Goal: Information Seeking & Learning: Check status

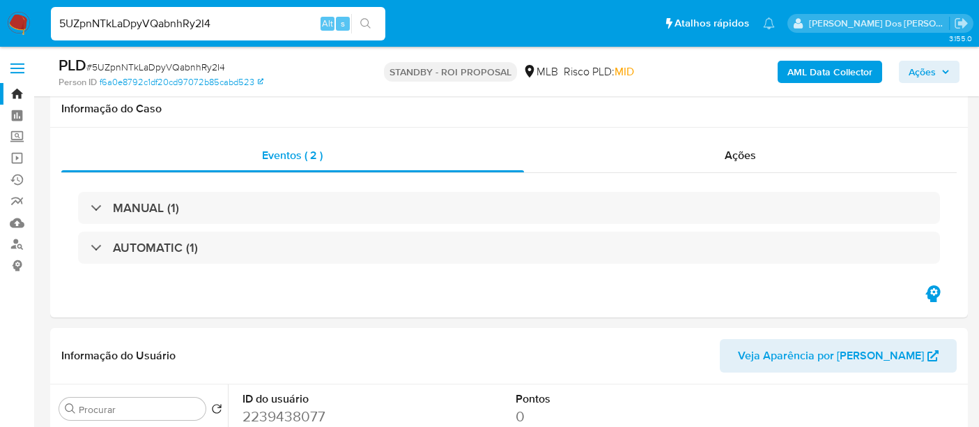
select select "10"
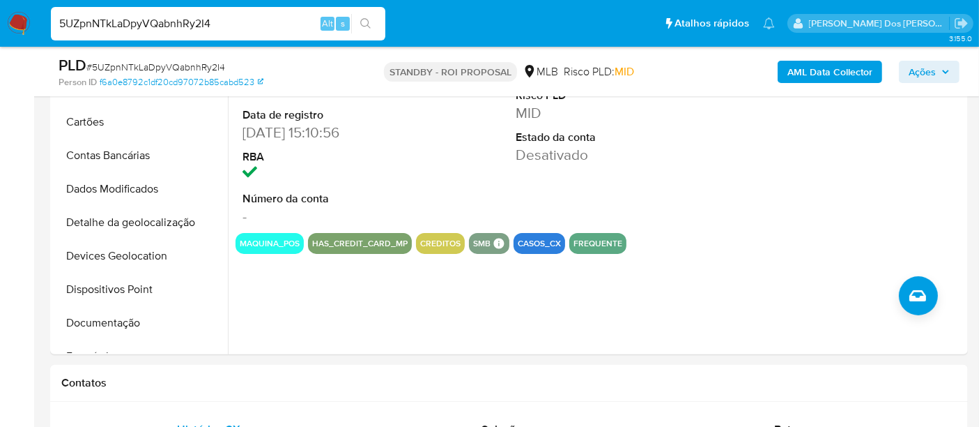
scroll to position [157, 0]
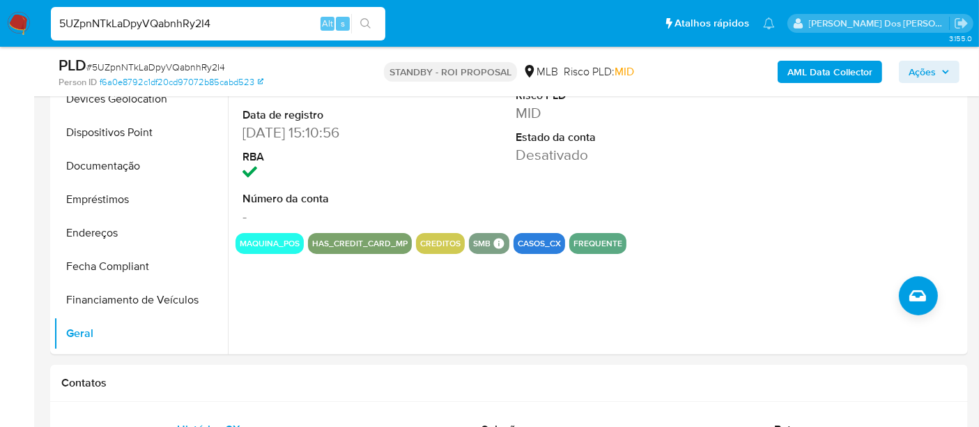
click at [150, 34] on div "5UZpnNTkLaDpyVQabnhRy2I4 Alt s" at bounding box center [218, 23] width 335 height 33
click at [149, 26] on input "5UZpnNTkLaDpyVQabnhRy2I4" at bounding box center [218, 24] width 335 height 18
paste input "yquD0Ab9Dko9tkzqjVdraT6o"
type input "yquD0Ab9Dko9tkzqjVdraT6o"
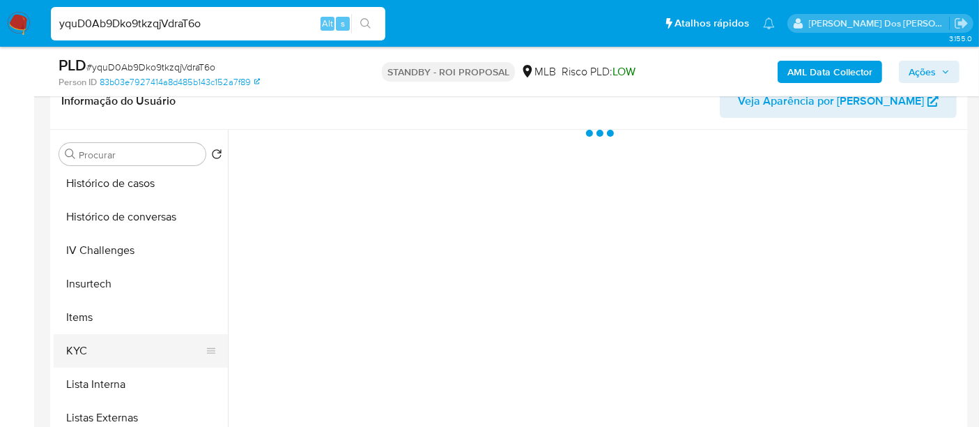
scroll to position [619, 0]
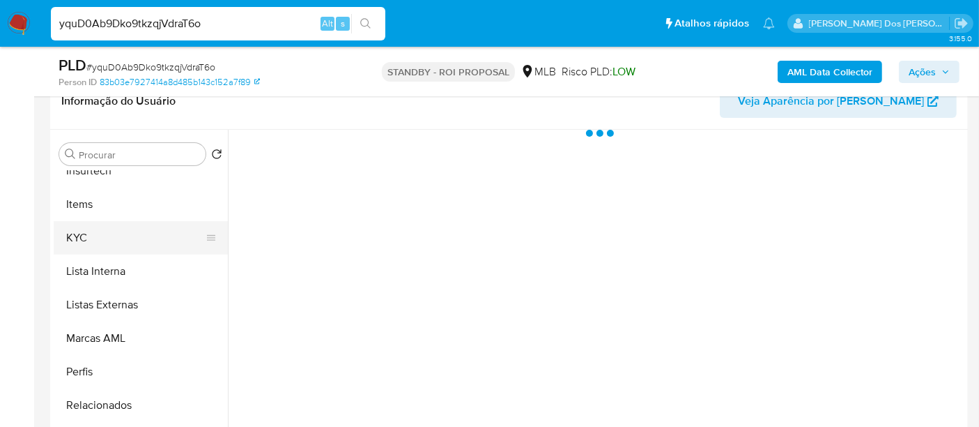
click at [81, 234] on button "KYC" at bounding box center [135, 237] width 163 height 33
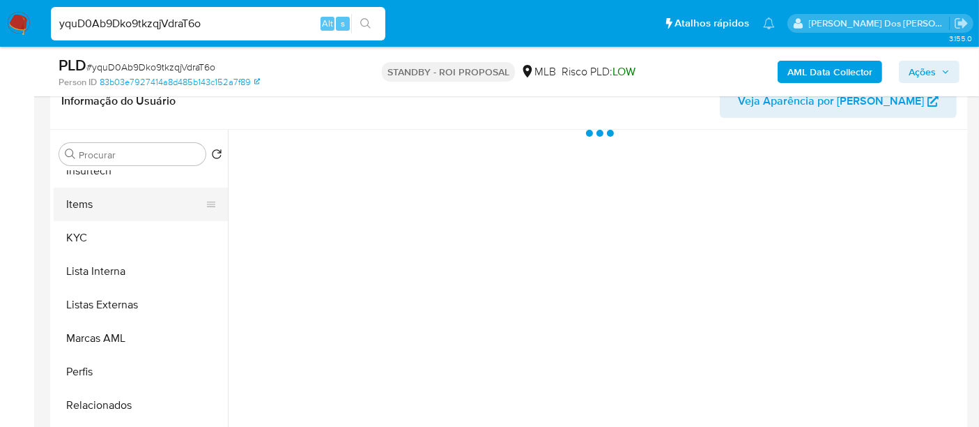
select select "10"
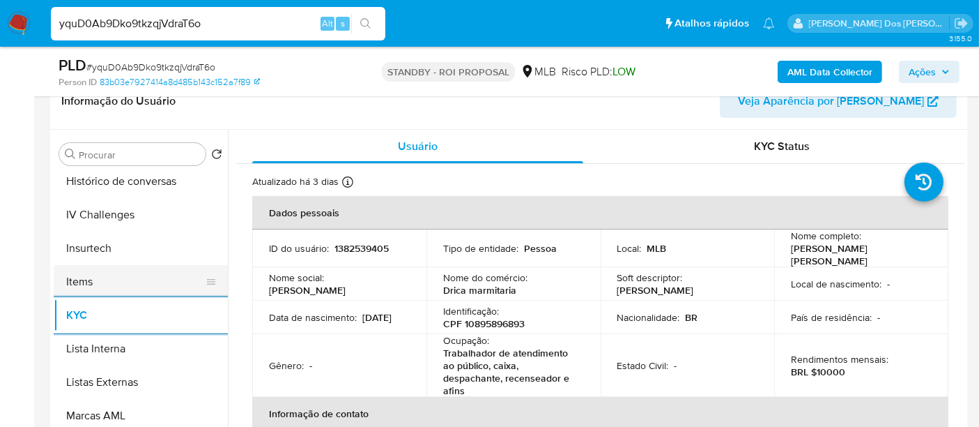
scroll to position [464, 0]
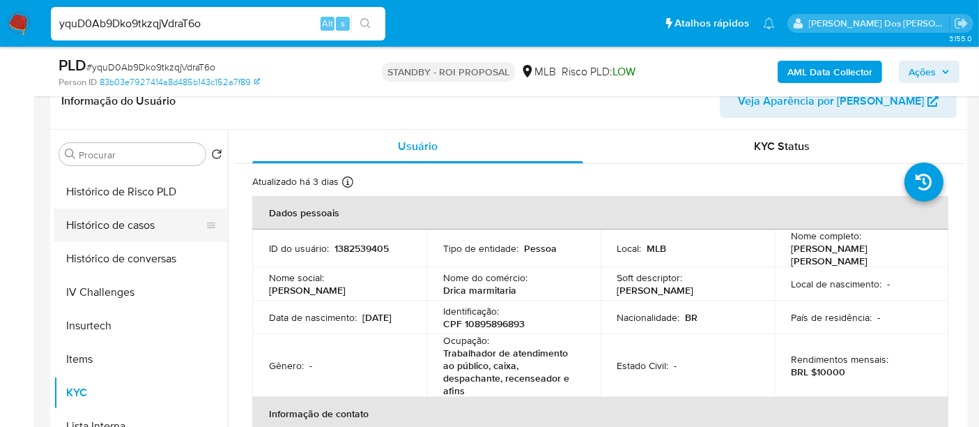
click at [130, 220] on button "Histórico de casos" at bounding box center [135, 224] width 163 height 33
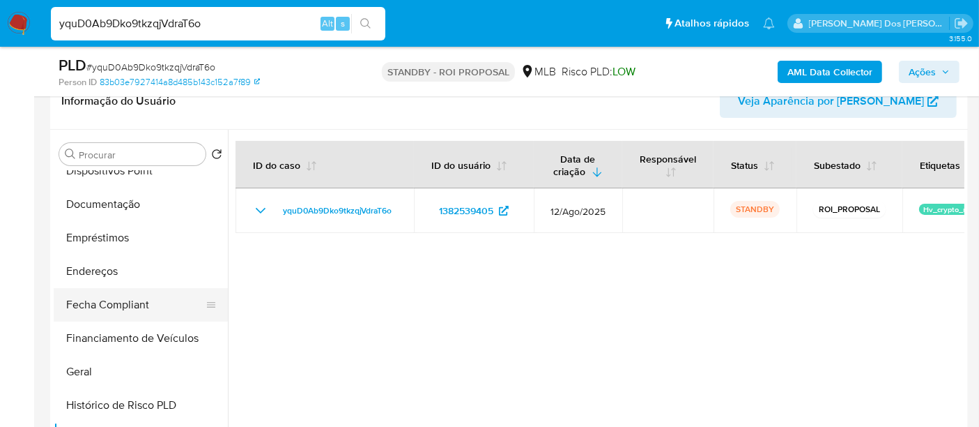
scroll to position [232, 0]
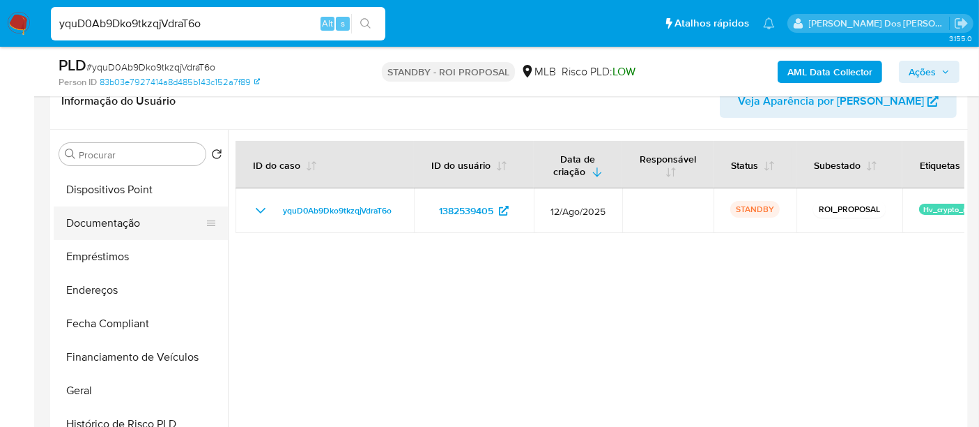
click at [106, 212] on button "Documentação" at bounding box center [135, 222] width 163 height 33
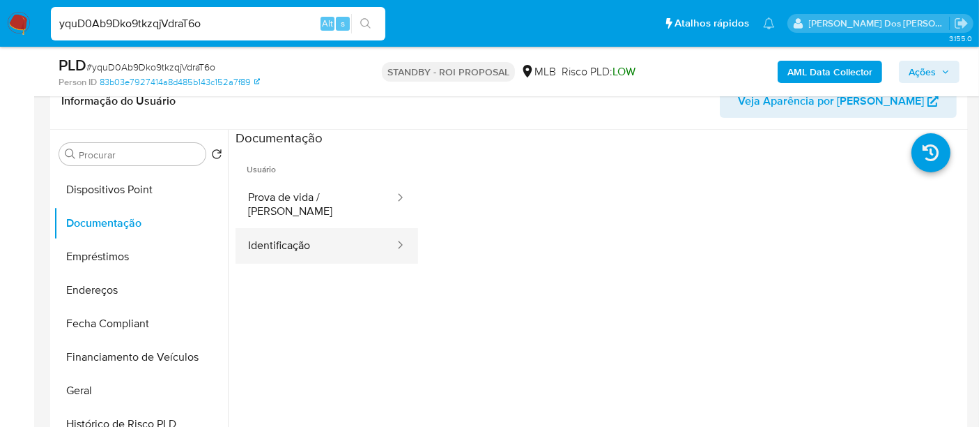
click at [280, 234] on button "Identificação" at bounding box center [316, 246] width 160 height 36
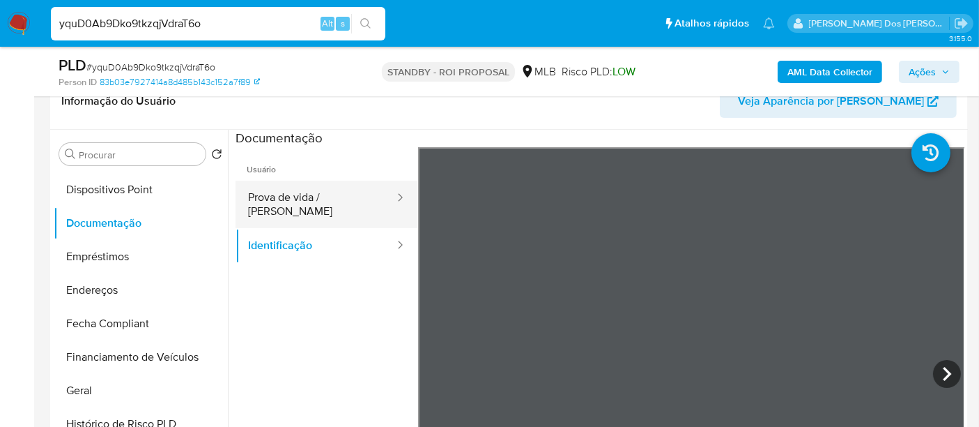
click at [308, 200] on button "Prova de vida / Selfie" at bounding box center [316, 204] width 160 height 47
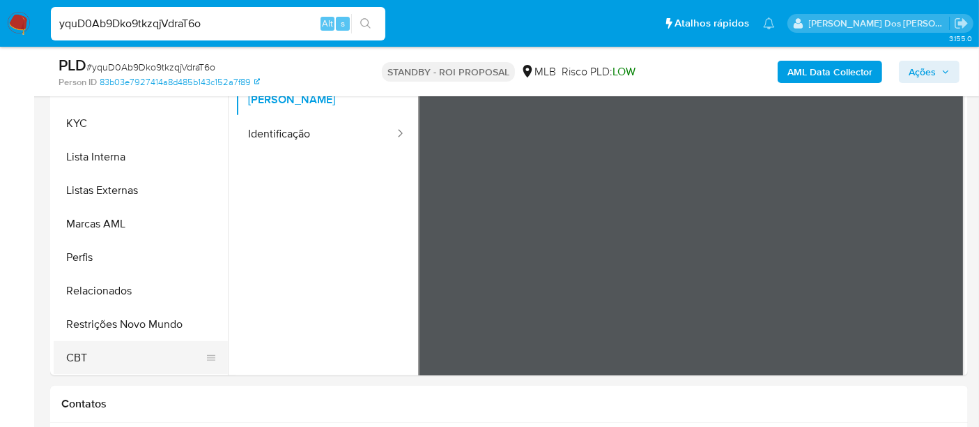
scroll to position [387, 0]
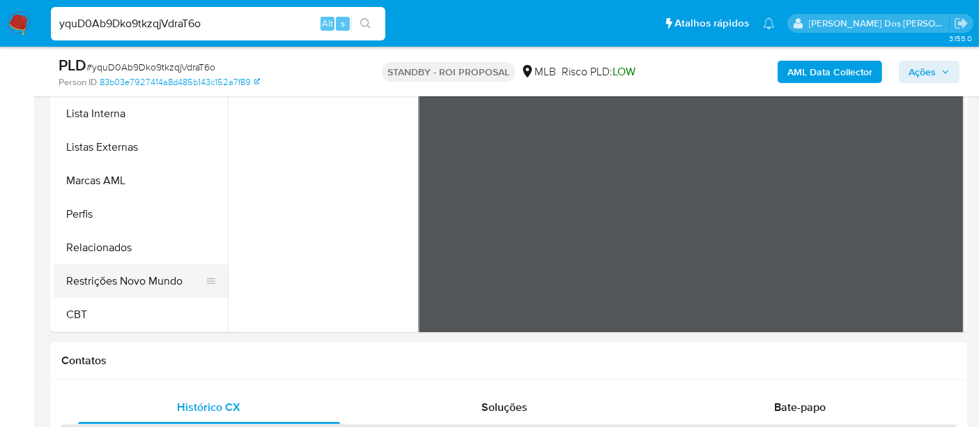
click at [160, 275] on button "Restrições Novo Mundo" at bounding box center [135, 280] width 163 height 33
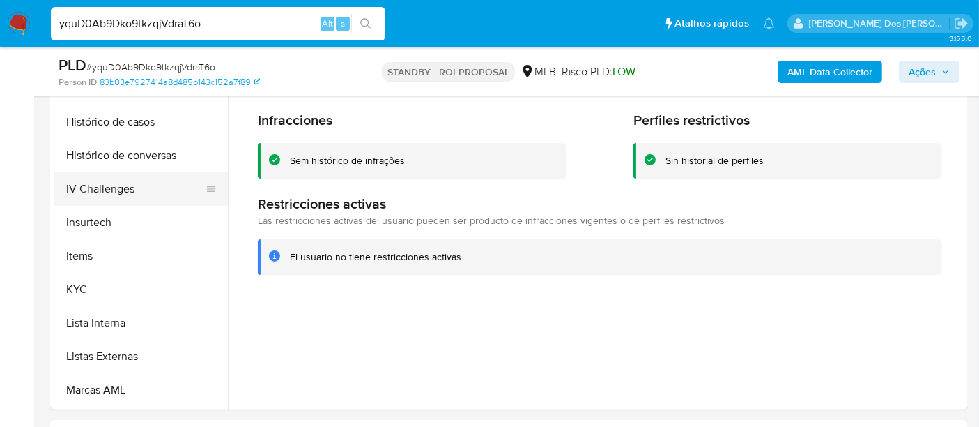
scroll to position [390, 0]
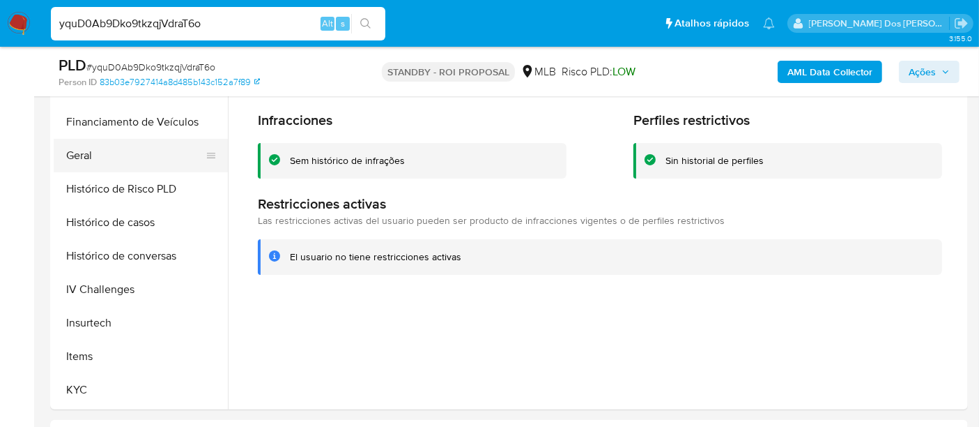
click at [81, 158] on button "Geral" at bounding box center [135, 155] width 163 height 33
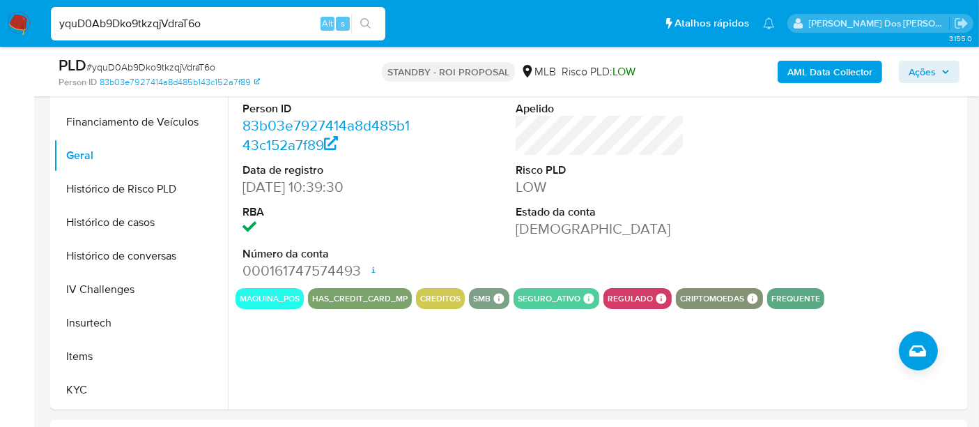
click at [202, 22] on input "yquD0Ab9Dko9tkzqjVdraT6o" at bounding box center [218, 24] width 335 height 18
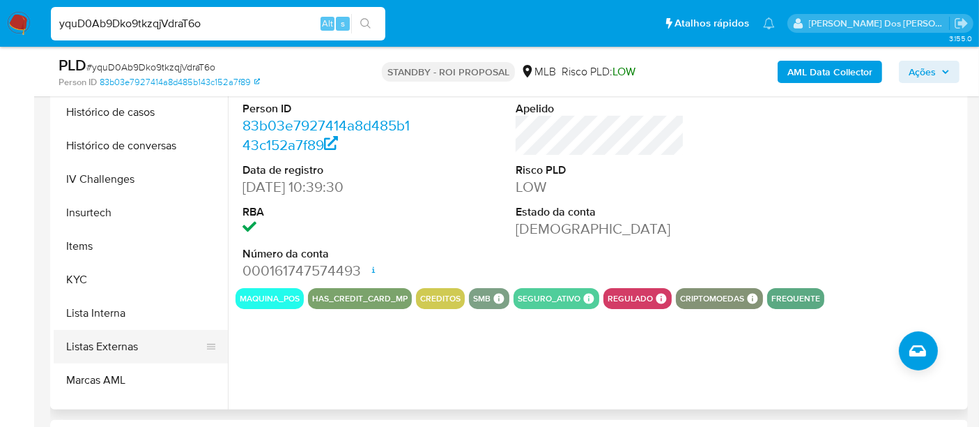
scroll to position [622, 0]
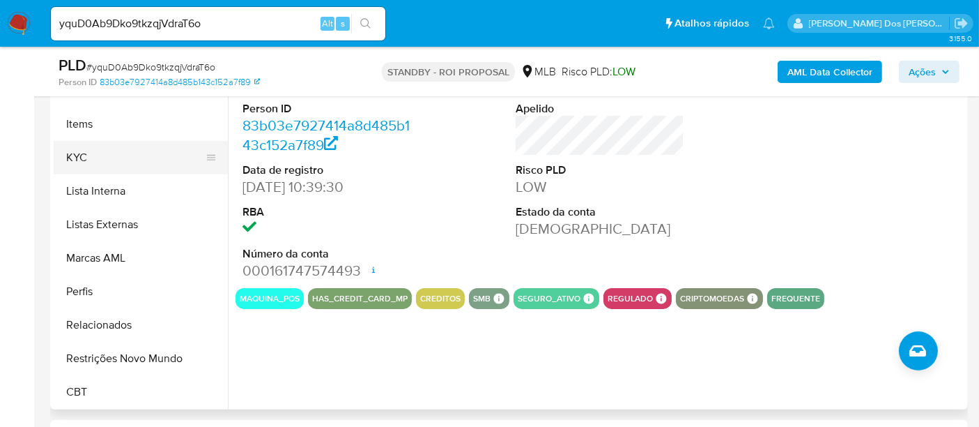
click at [82, 151] on button "KYC" at bounding box center [135, 157] width 163 height 33
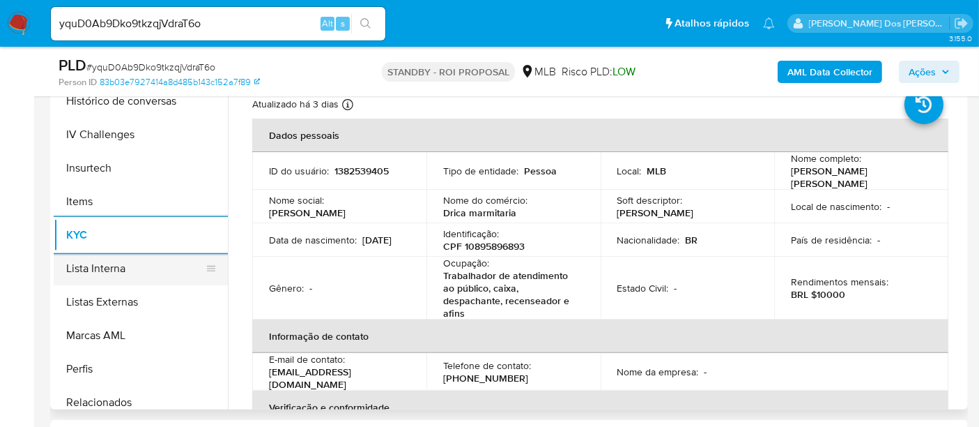
scroll to position [467, 0]
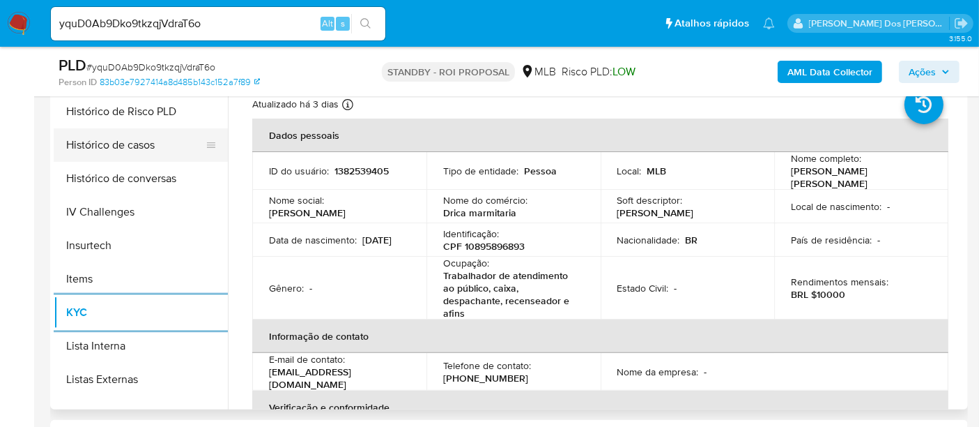
click at [123, 152] on button "Histórico de casos" at bounding box center [135, 144] width 163 height 33
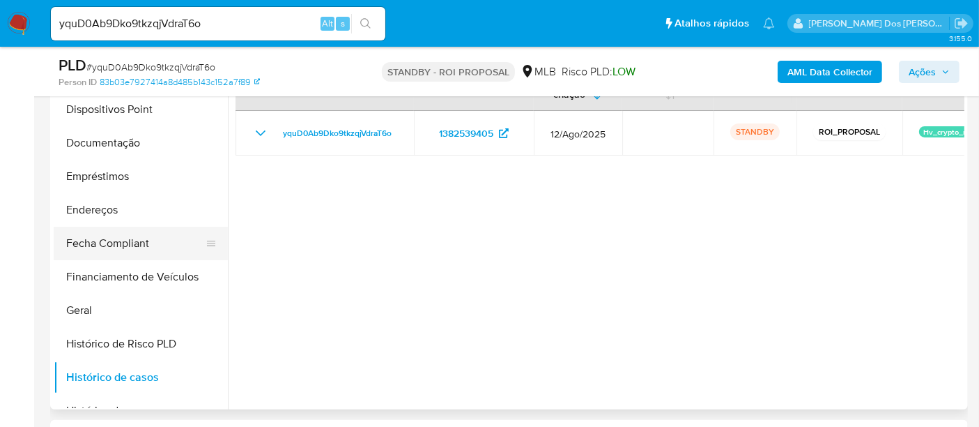
scroll to position [157, 0]
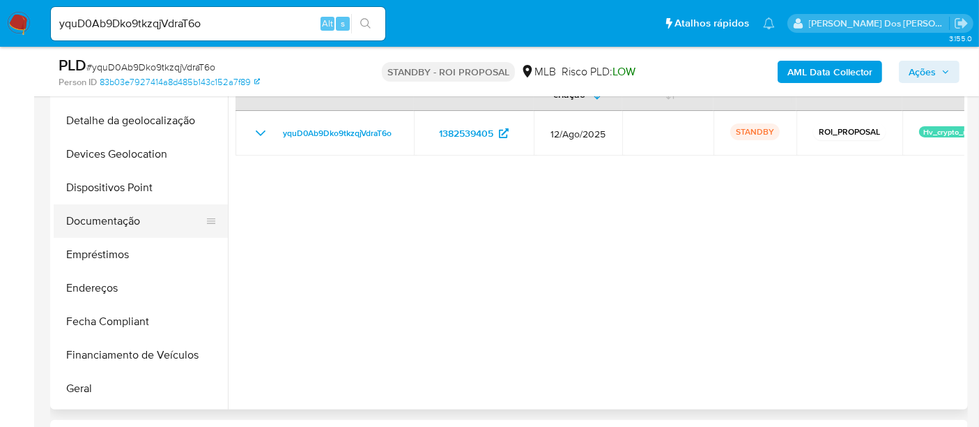
click at [127, 220] on button "Documentação" at bounding box center [135, 220] width 163 height 33
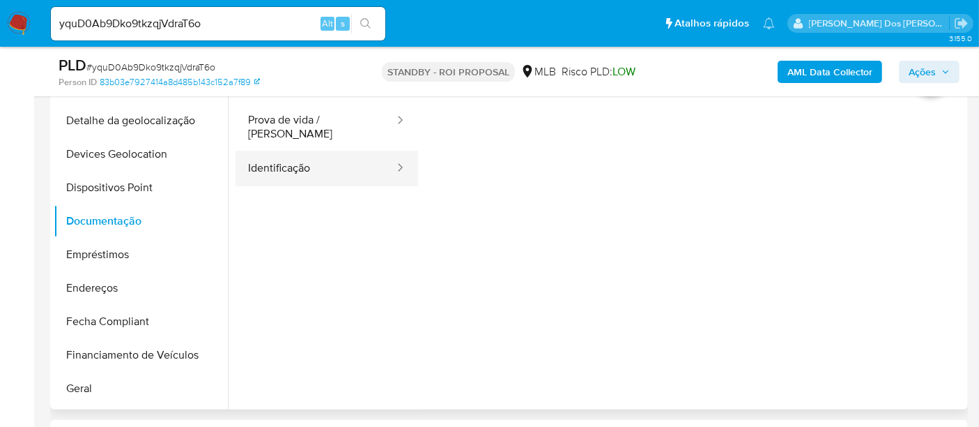
click at [303, 166] on button "Identificação" at bounding box center [316, 169] width 160 height 36
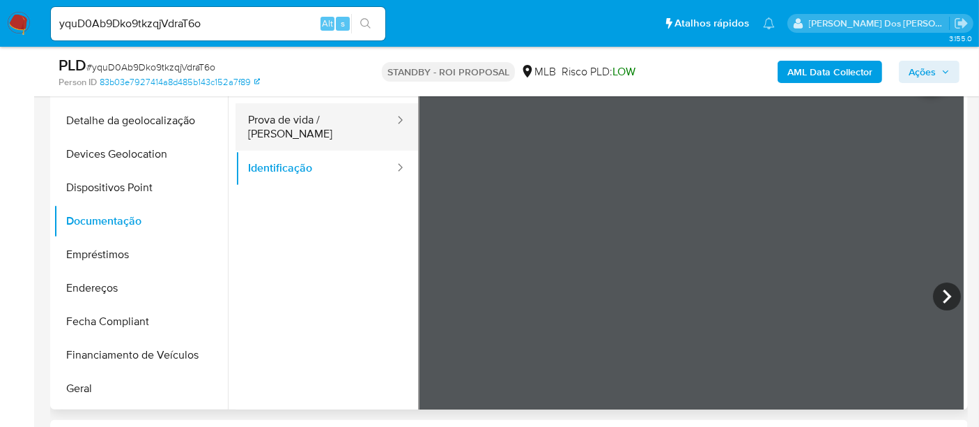
click at [332, 123] on button "Prova de vida / Selfie" at bounding box center [316, 126] width 160 height 47
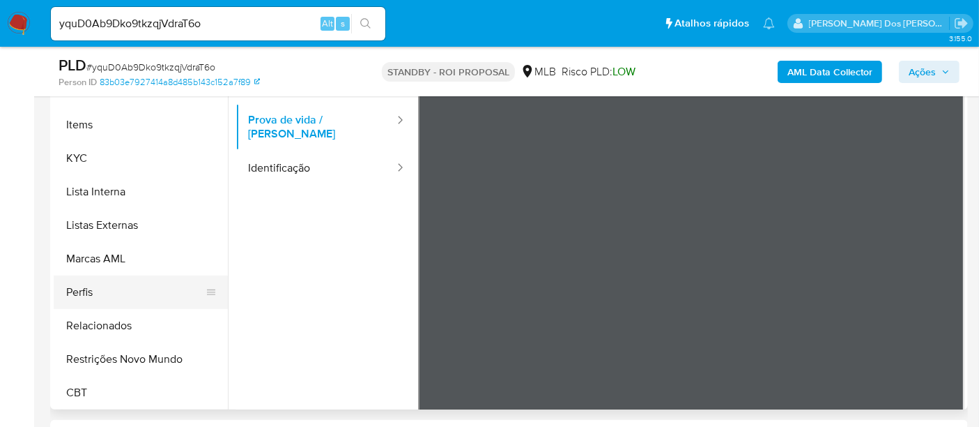
scroll to position [622, 0]
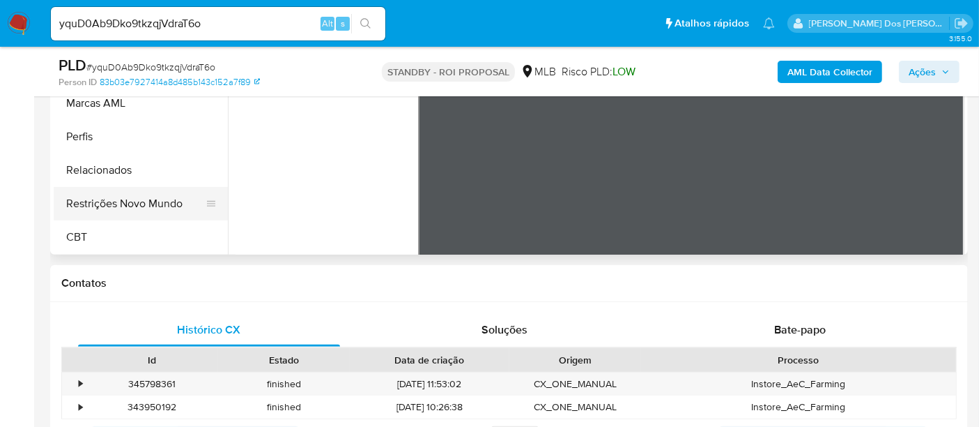
click at [153, 206] on button "Restrições Novo Mundo" at bounding box center [135, 203] width 163 height 33
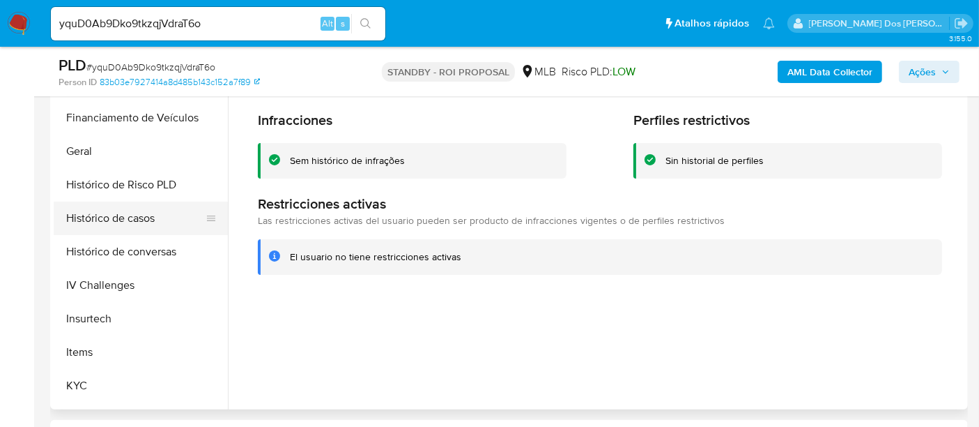
scroll to position [390, 0]
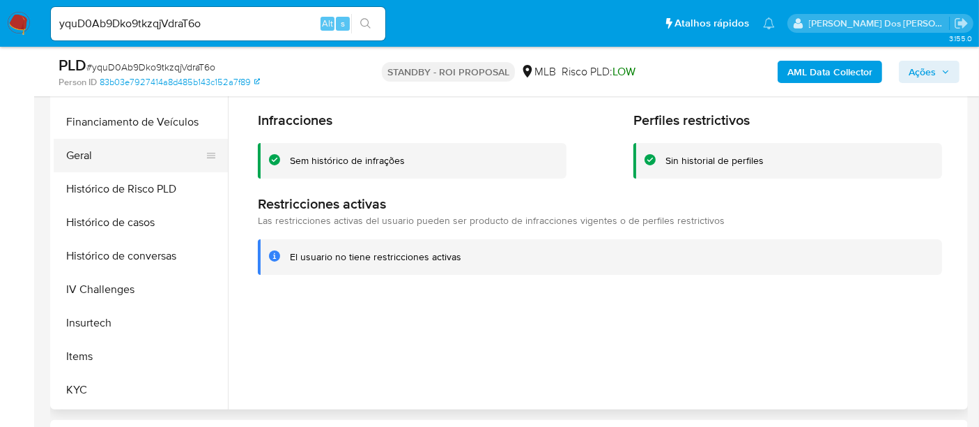
click at [84, 156] on button "Geral" at bounding box center [135, 155] width 163 height 33
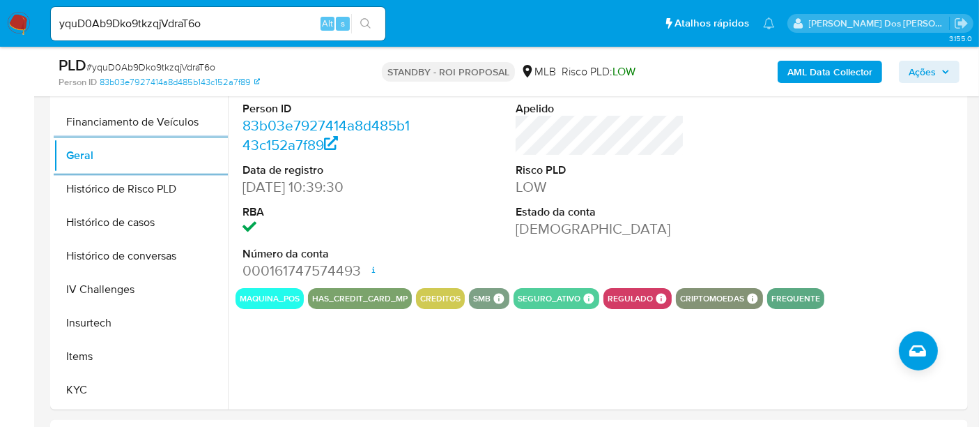
click at [191, 25] on input "yquD0Ab9Dko9tkzqjVdraT6o" at bounding box center [218, 24] width 335 height 18
paste input "O4ZMteUK4NzJIbp568tV1oN2"
type input "O4ZMteUK4NzJIbp568tV1oN2"
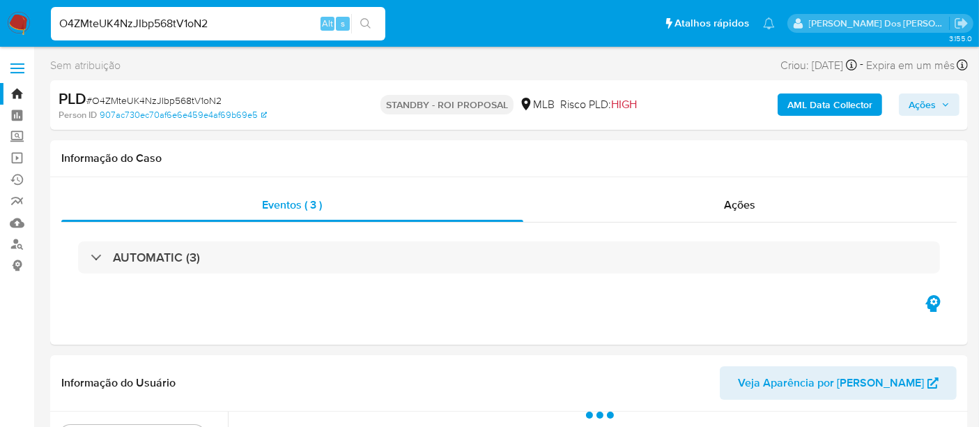
select select "10"
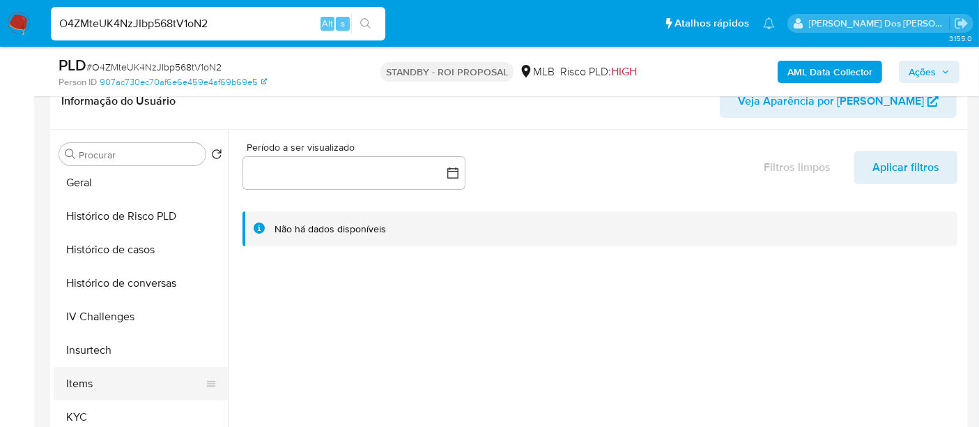
scroll to position [464, 0]
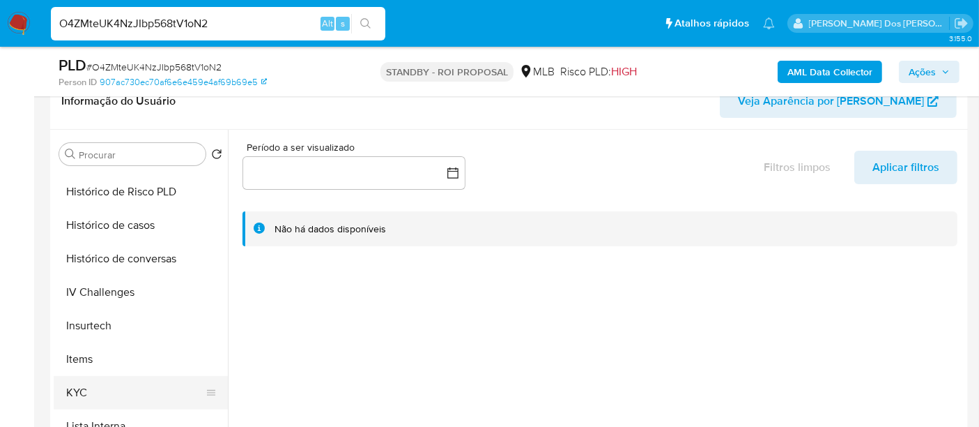
click at [77, 385] on button "KYC" at bounding box center [135, 392] width 163 height 33
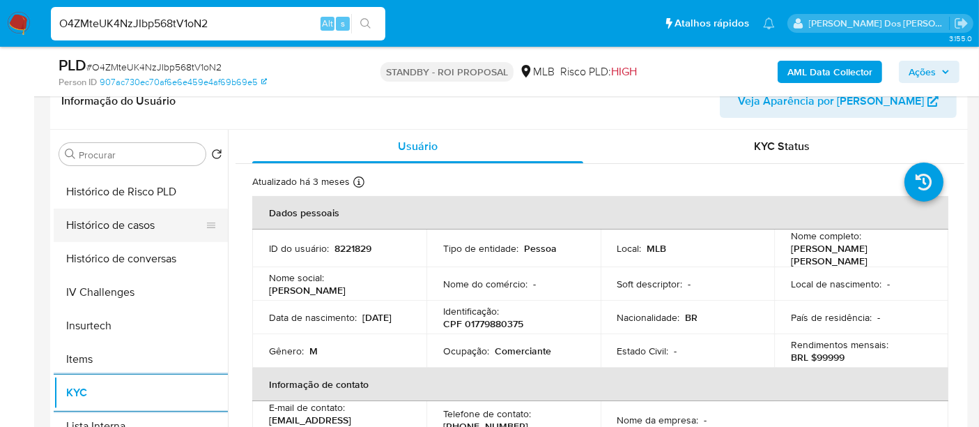
click at [123, 222] on button "Histórico de casos" at bounding box center [135, 224] width 163 height 33
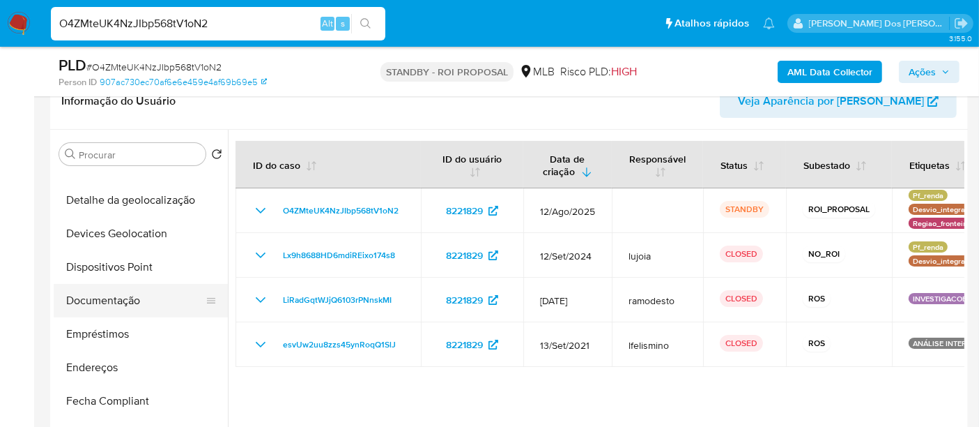
scroll to position [155, 0]
click at [137, 299] on button "Documentação" at bounding box center [135, 300] width 163 height 33
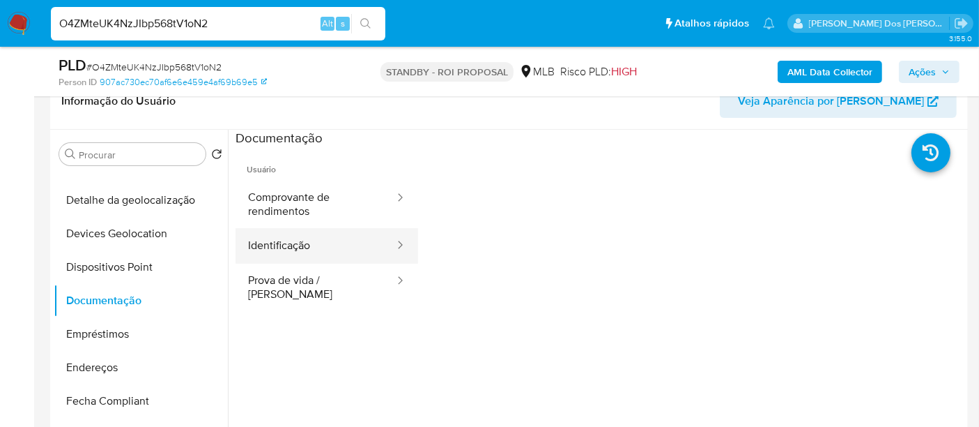
click at [265, 244] on button "Identificação" at bounding box center [316, 246] width 160 height 36
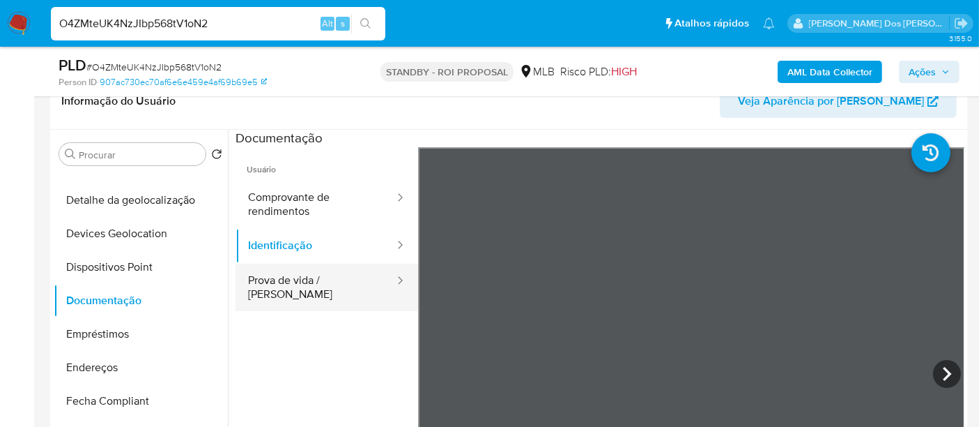
click at [291, 284] on button "Prova de vida / Selfie" at bounding box center [316, 286] width 160 height 47
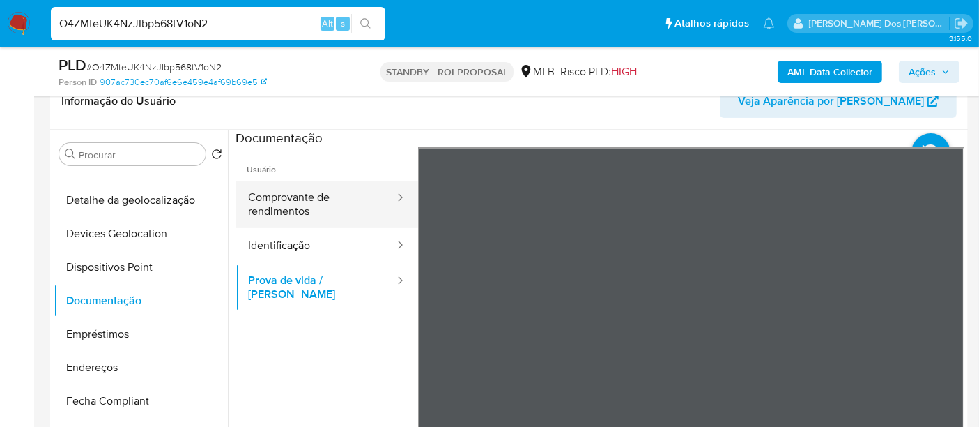
click at [284, 200] on button "Comprovante de rendimentos" at bounding box center [316, 204] width 160 height 47
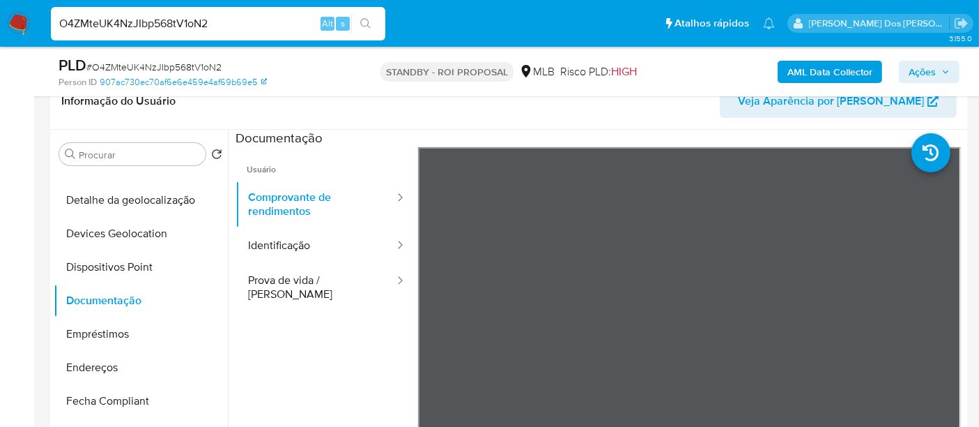
scroll to position [77, 0]
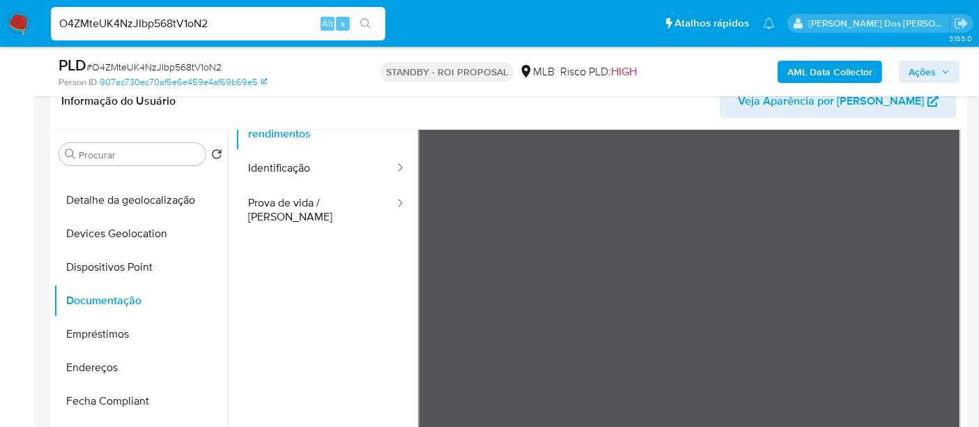
click at [211, 26] on input "O4ZMteUK4NzJIbp568tV1oN2" at bounding box center [218, 24] width 335 height 18
paste input "9Mn1omEMUdE9SsdZKDuZObHo"
type input "9Mn1omEMUdE9SsdZKDuZObHo"
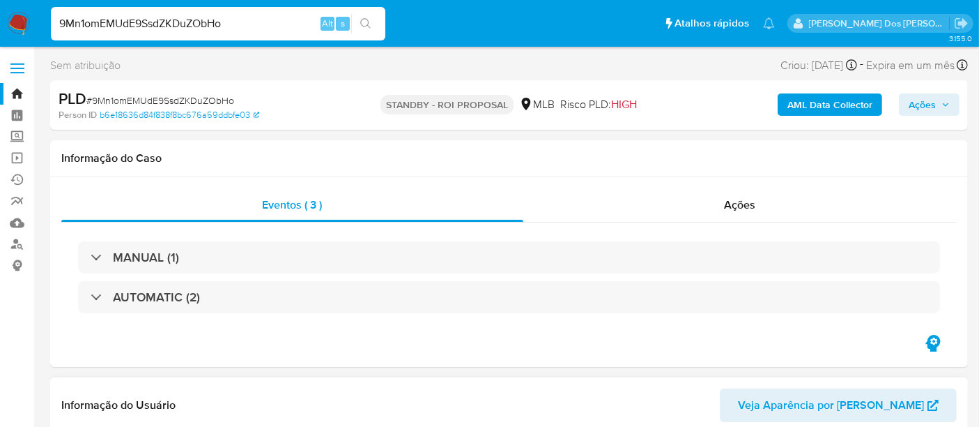
scroll to position [309, 0]
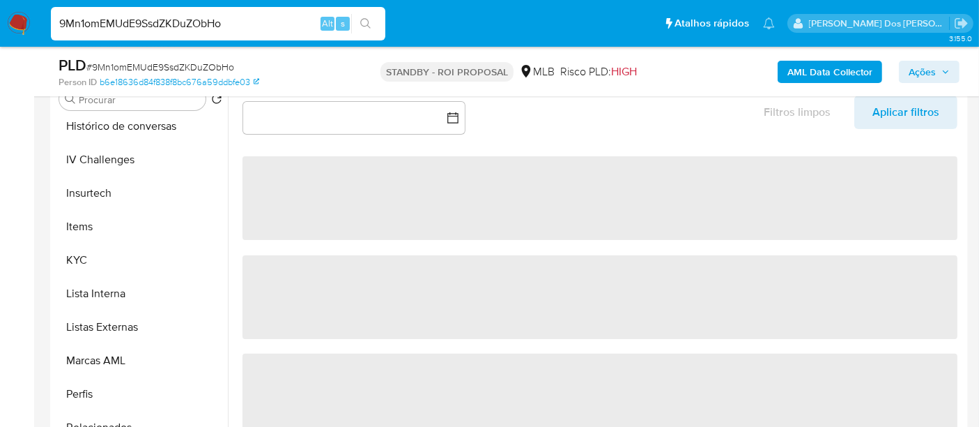
select select "10"
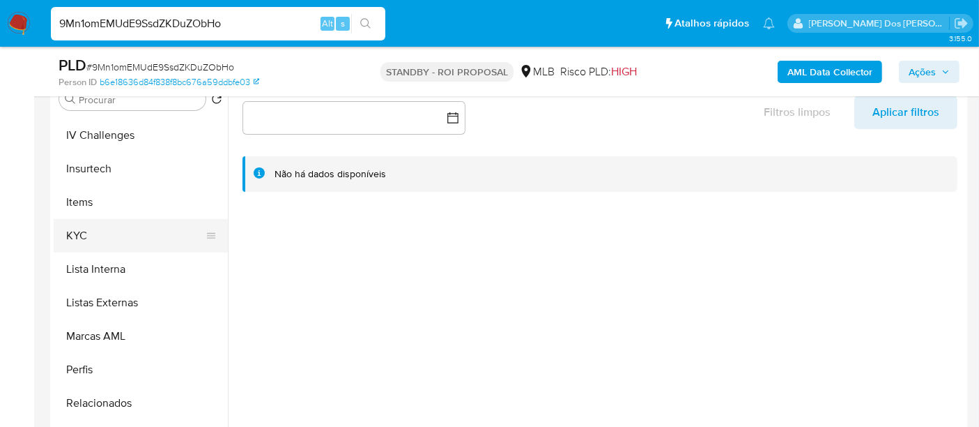
scroll to position [542, 0]
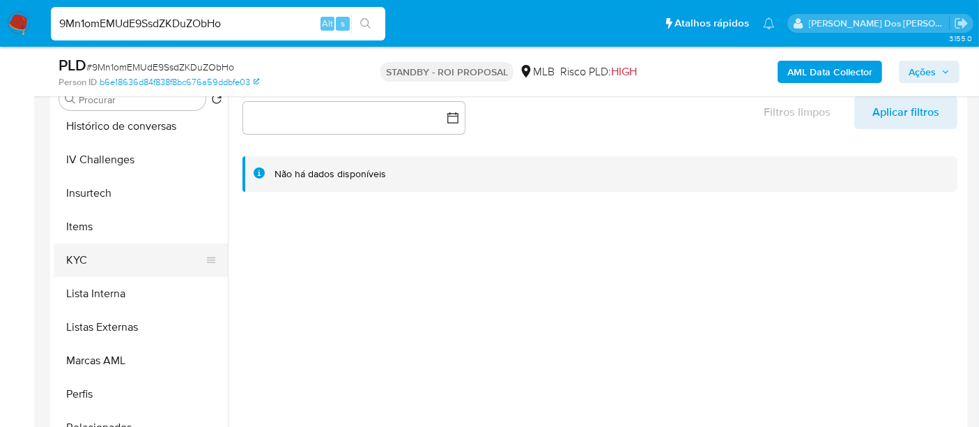
click at [75, 259] on button "KYC" at bounding box center [135, 259] width 163 height 33
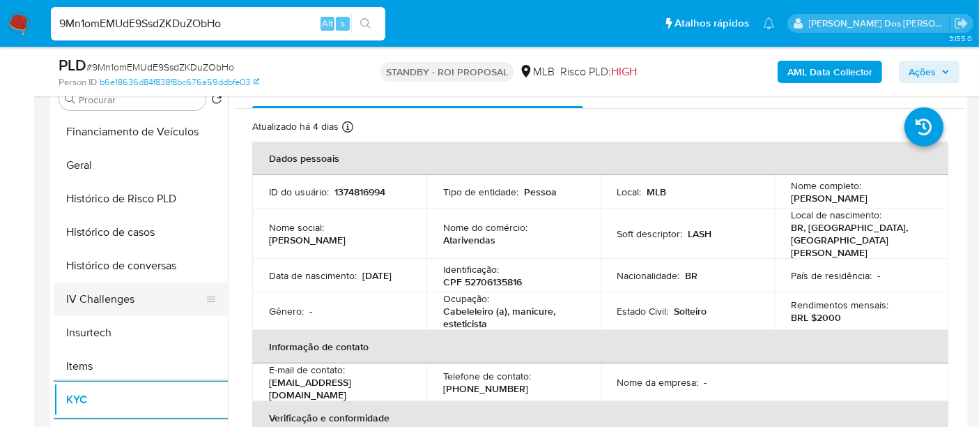
scroll to position [387, 0]
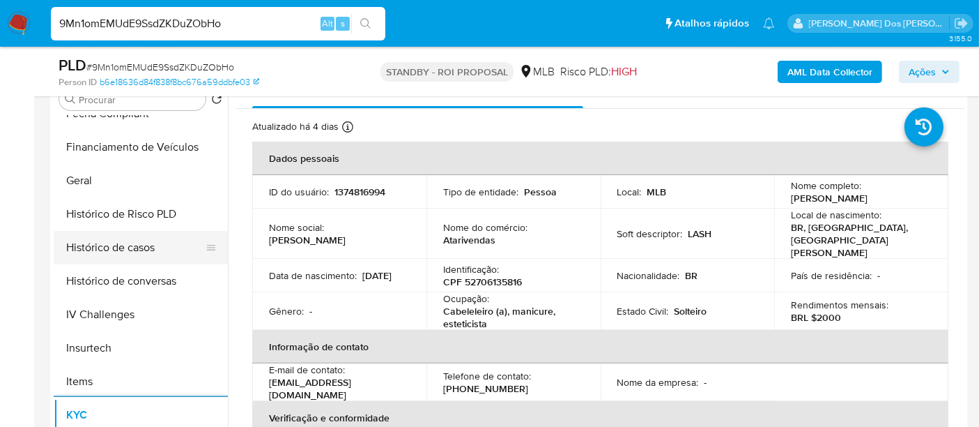
click at [118, 242] on button "Histórico de casos" at bounding box center [135, 247] width 163 height 33
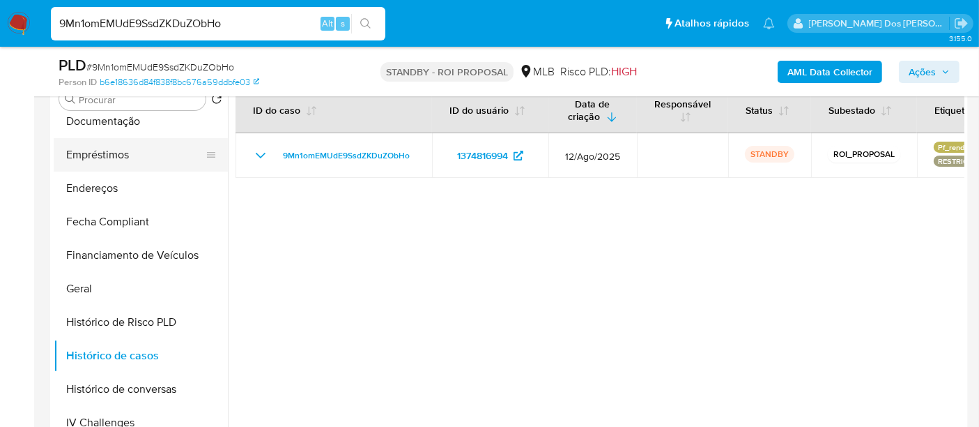
scroll to position [155, 0]
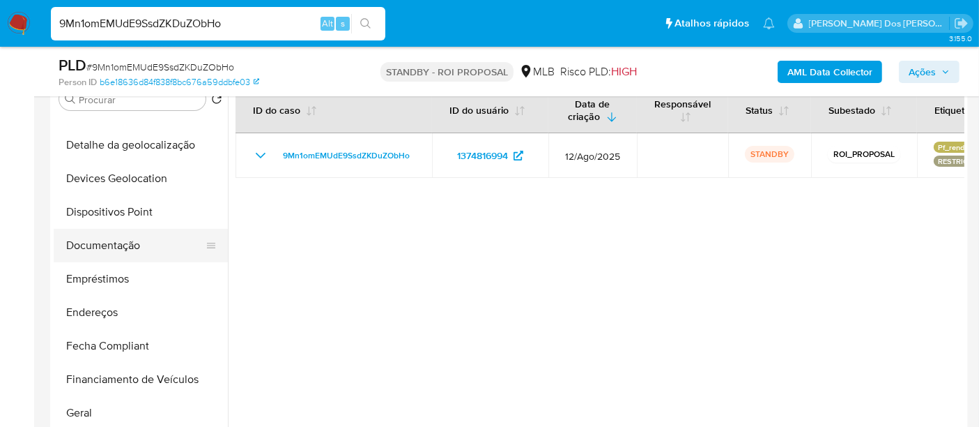
click at [112, 245] on button "Documentação" at bounding box center [135, 245] width 163 height 33
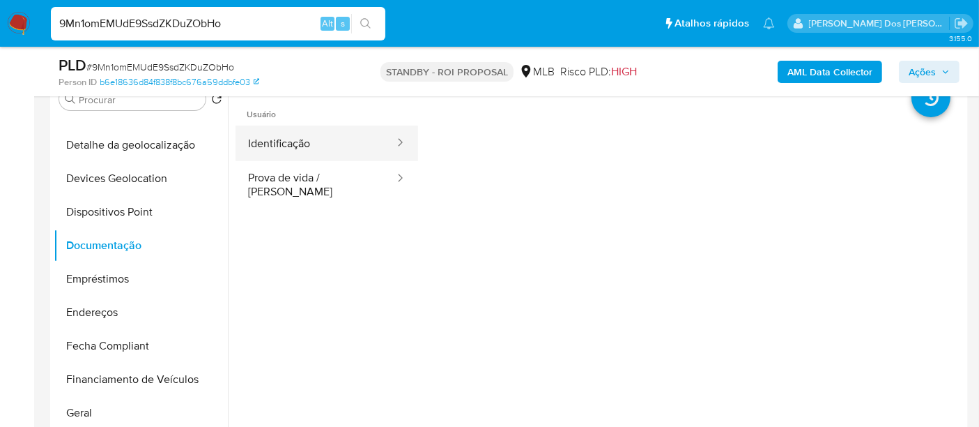
click at [307, 149] on button "Identificação" at bounding box center [316, 143] width 160 height 36
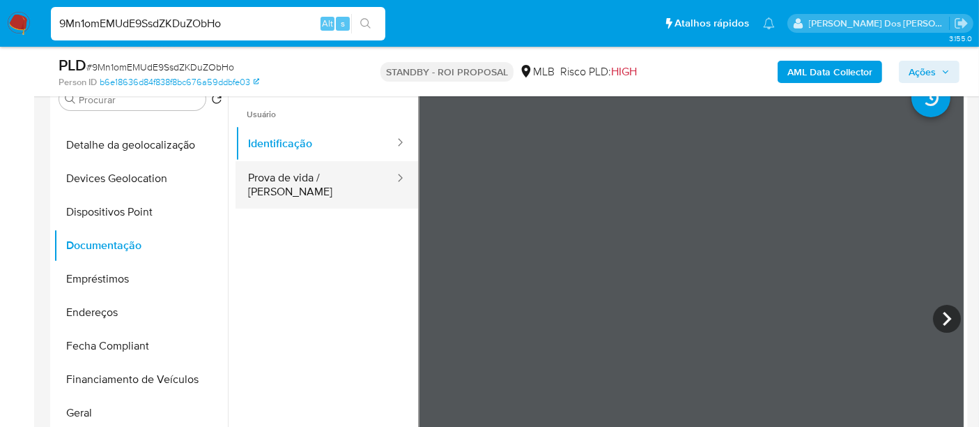
click at [360, 189] on button "Prova de vida / Selfie" at bounding box center [316, 184] width 160 height 47
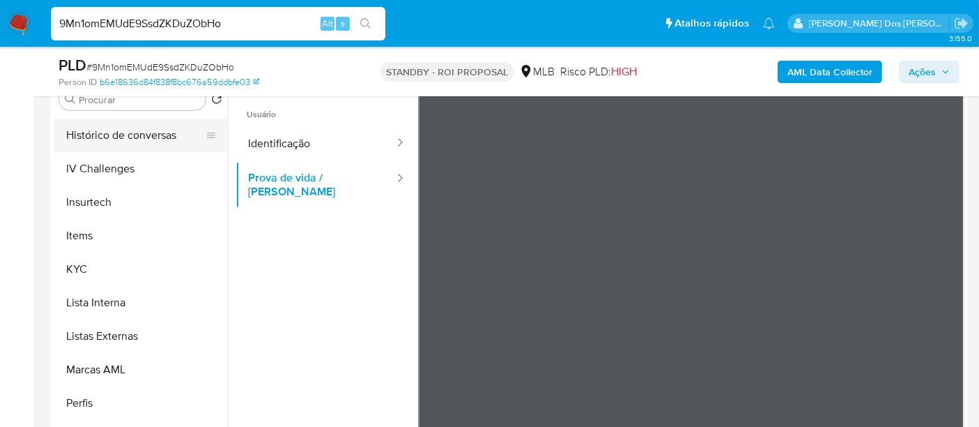
scroll to position [622, 0]
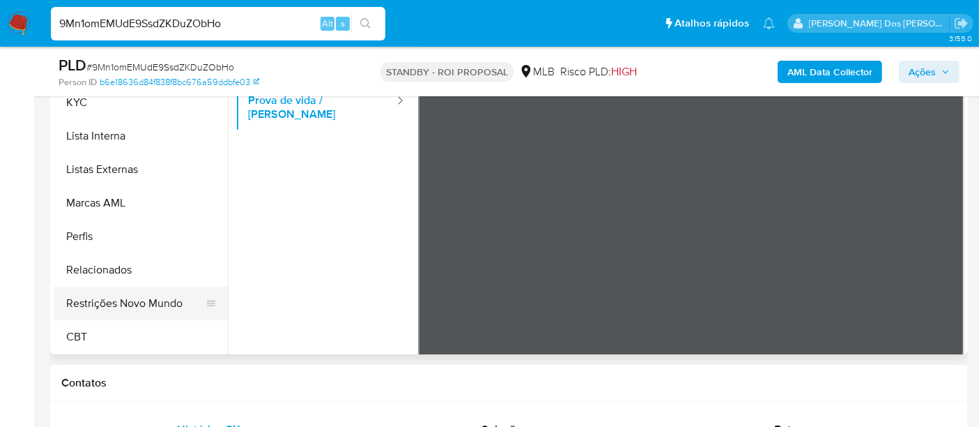
click at [135, 303] on button "Restrições Novo Mundo" at bounding box center [135, 302] width 163 height 33
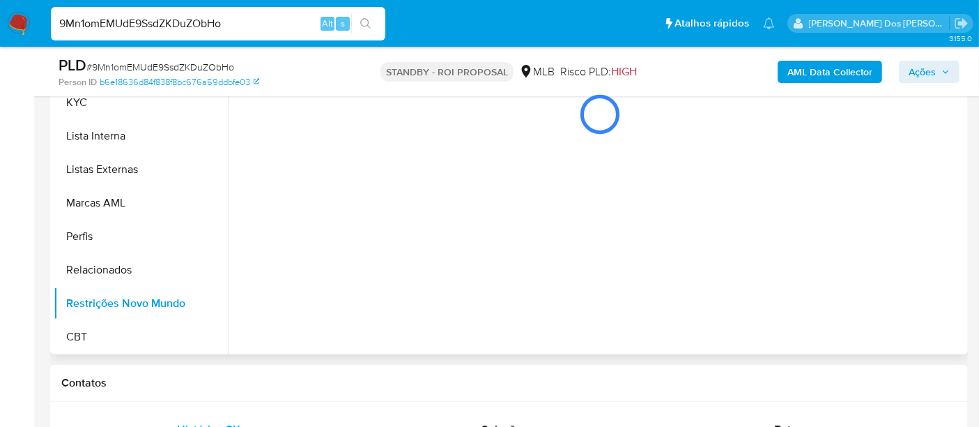
scroll to position [309, 0]
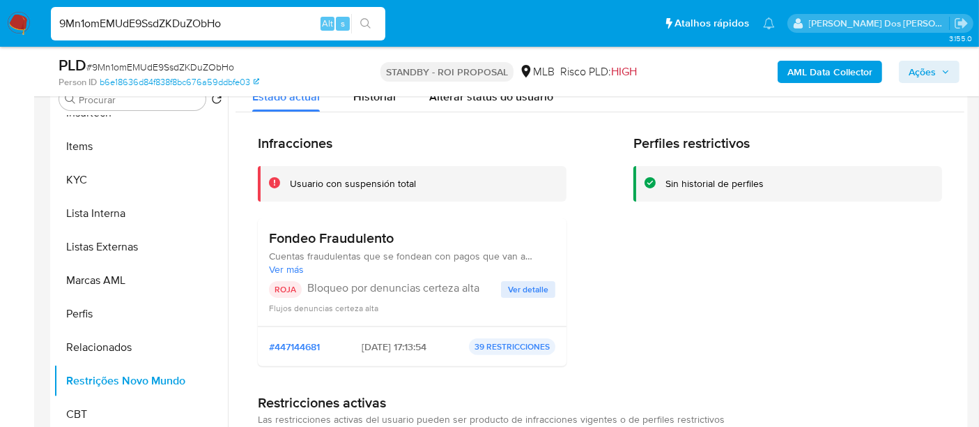
click at [509, 284] on span "Ver detalle" at bounding box center [528, 289] width 40 height 14
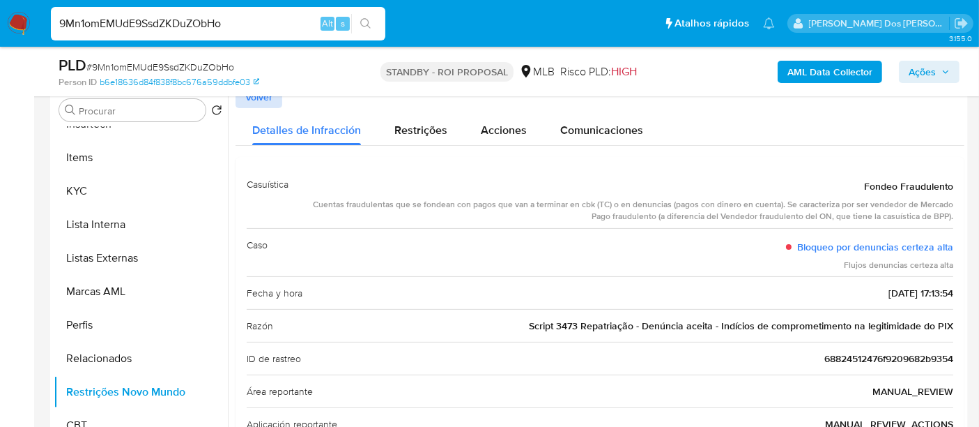
scroll to position [232, 0]
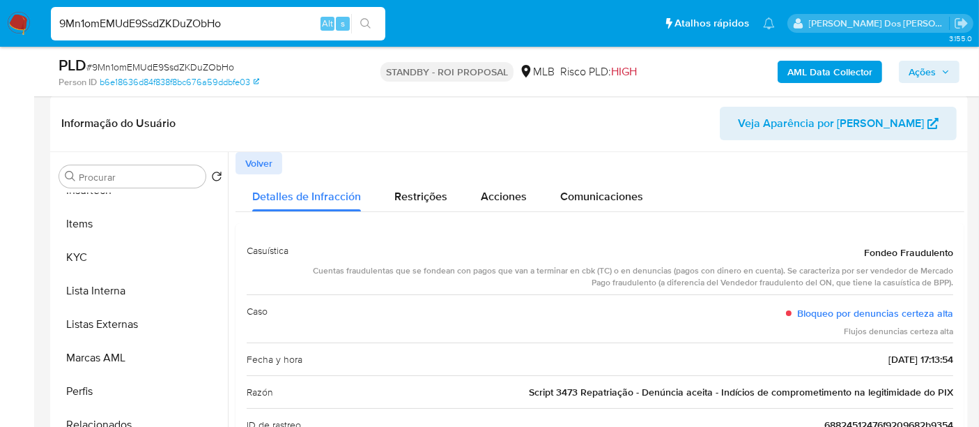
click at [272, 162] on span "Volver" at bounding box center [258, 163] width 27 height 20
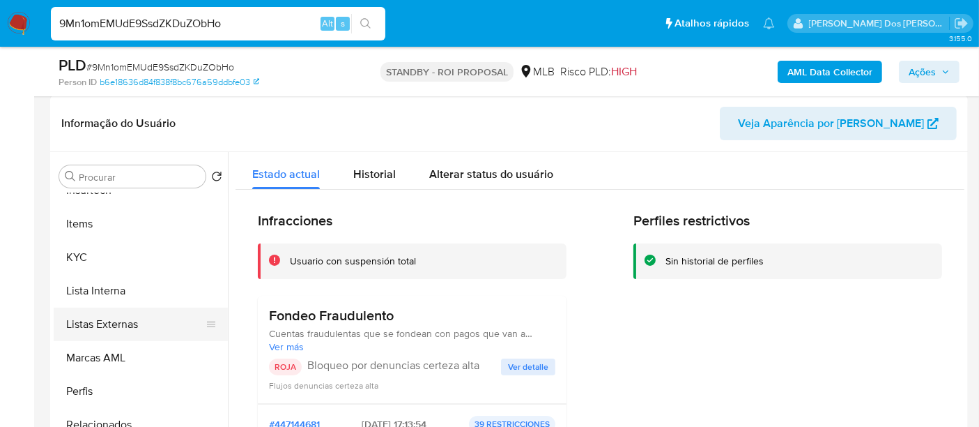
scroll to position [390, 0]
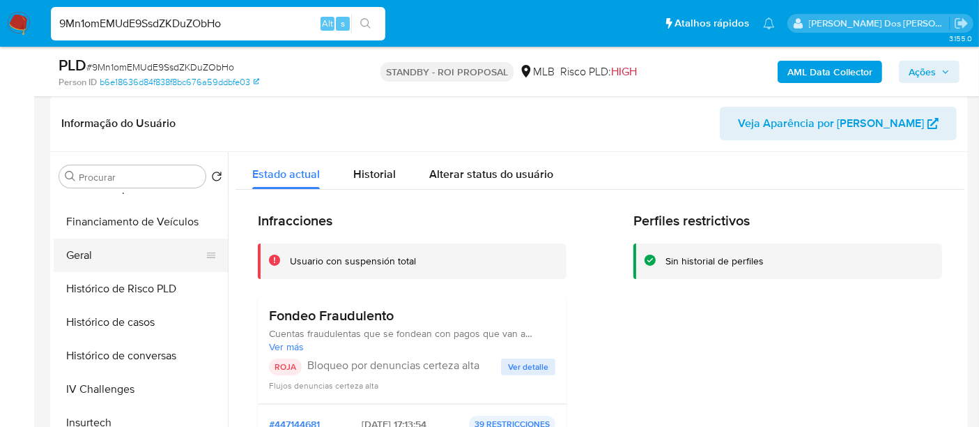
click at [82, 252] on button "Geral" at bounding box center [135, 254] width 163 height 33
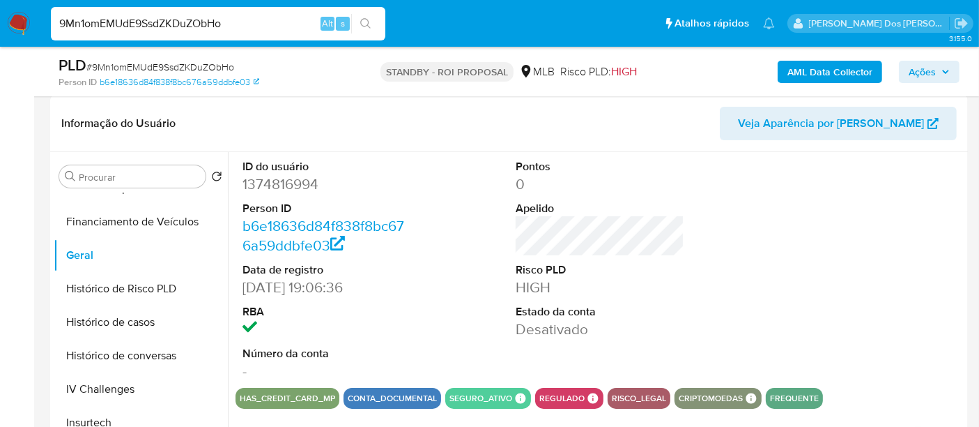
click at [147, 13] on div "9Mn1omEMUdE9SsdZKDuZObHo Alt s" at bounding box center [218, 23] width 335 height 33
click at [149, 22] on input "9Mn1omEMUdE9SsdZKDuZObHo" at bounding box center [218, 24] width 335 height 18
paste input "nMWirGeQgS7oBWP6JQWZSLVY"
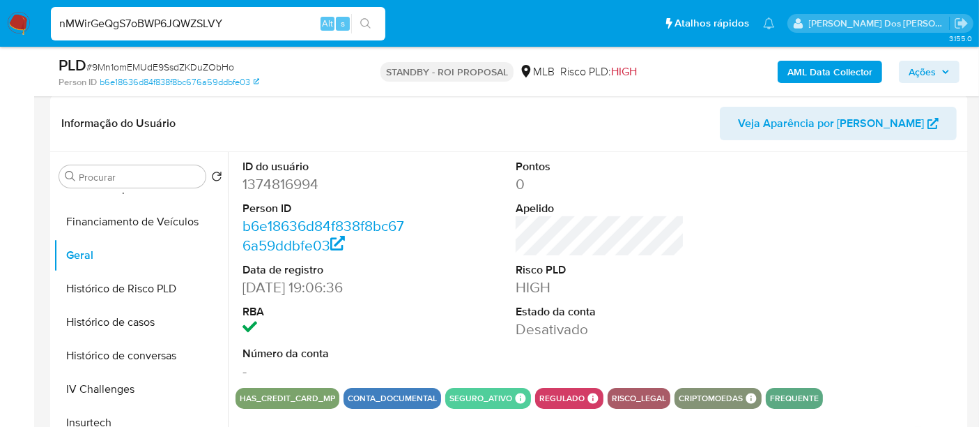
type input "nMWirGeQgS7oBWP6JQWZSLVY"
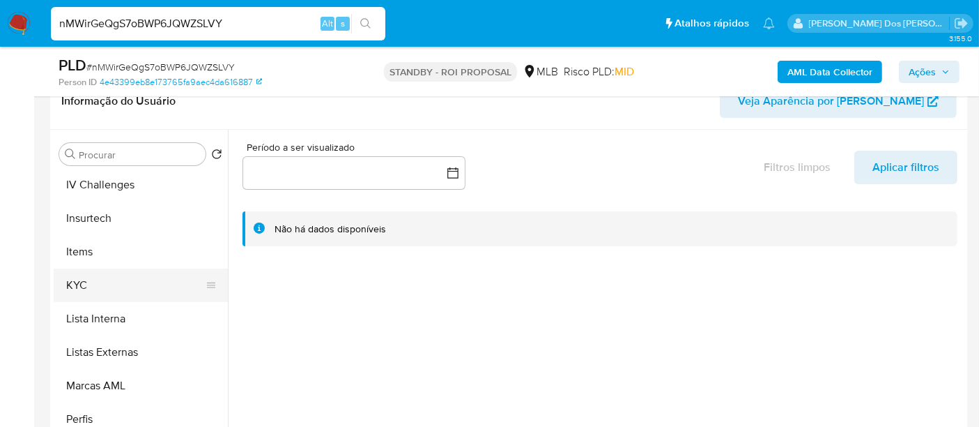
scroll to position [619, 0]
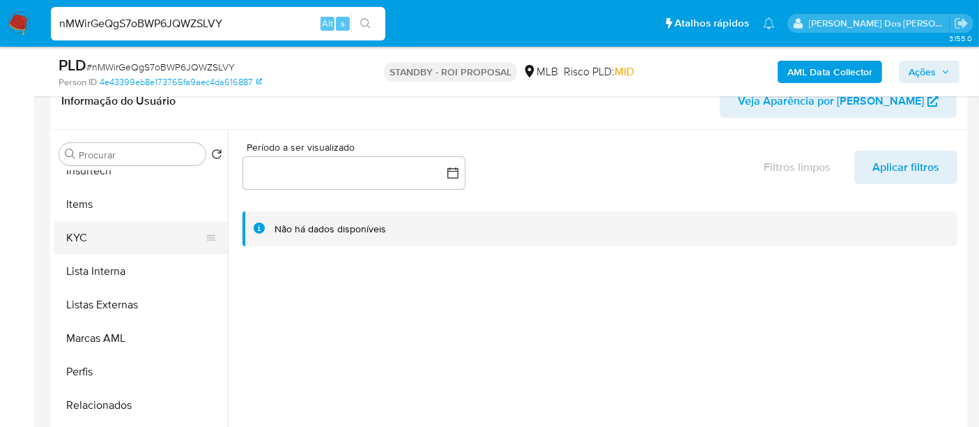
select select "10"
drag, startPoint x: 79, startPoint y: 238, endPoint x: 88, endPoint y: 238, distance: 8.4
click at [79, 238] on button "KYC" at bounding box center [135, 237] width 163 height 33
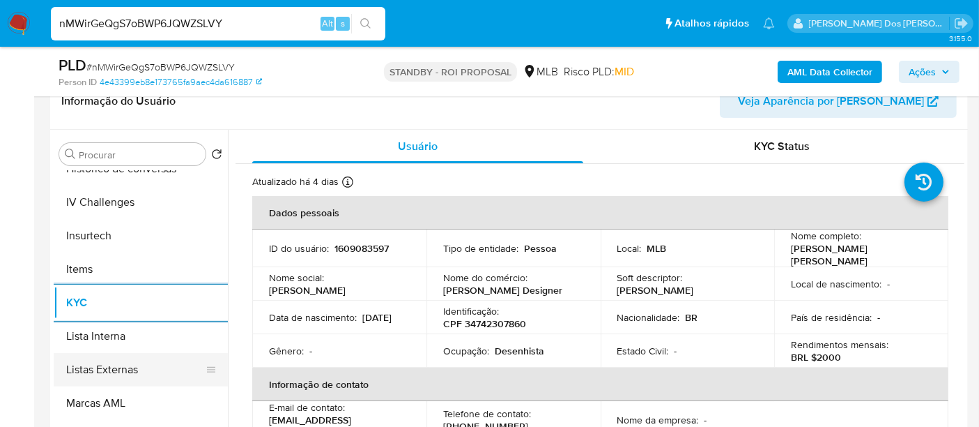
scroll to position [464, 0]
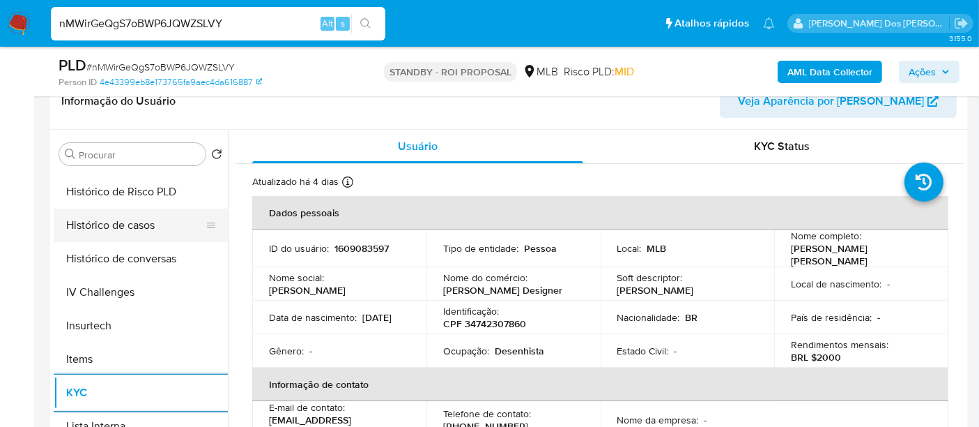
click at [117, 220] on button "Histórico de casos" at bounding box center [135, 224] width 163 height 33
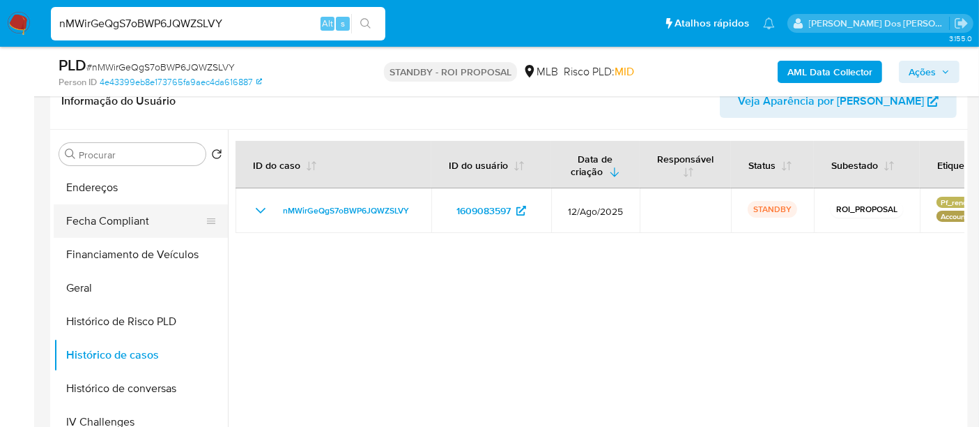
scroll to position [232, 0]
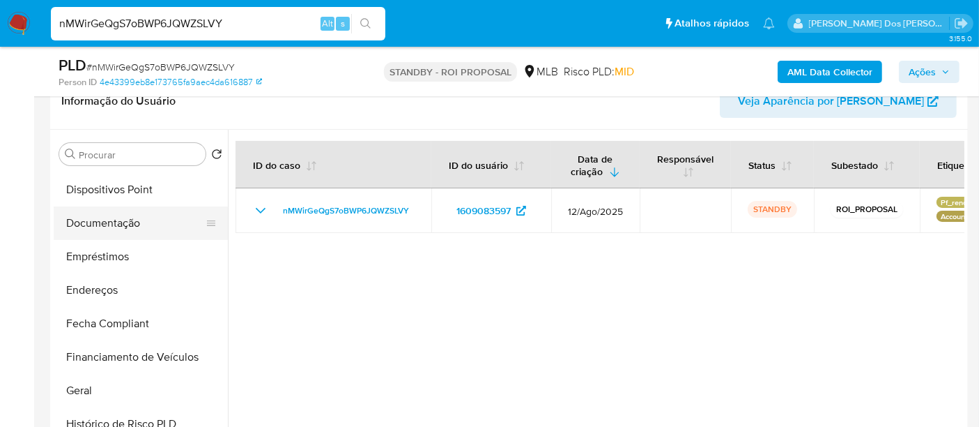
click at [119, 225] on button "Documentação" at bounding box center [135, 222] width 163 height 33
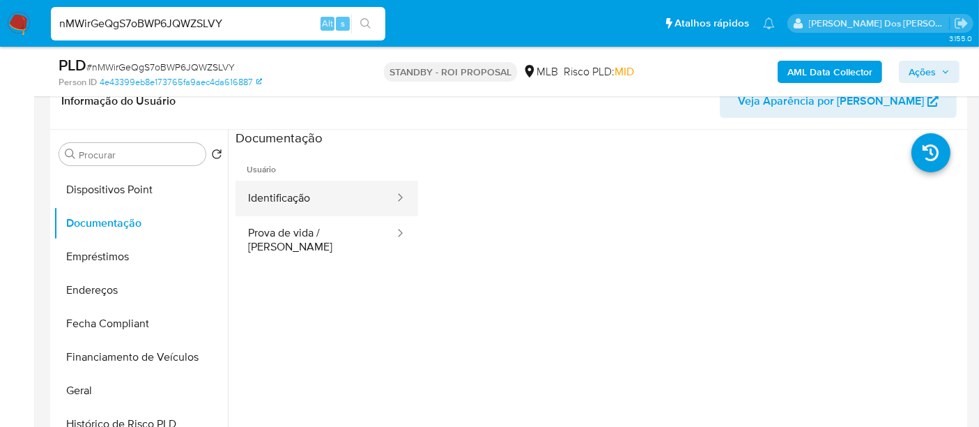
click at [282, 195] on button "Identificação" at bounding box center [316, 199] width 160 height 36
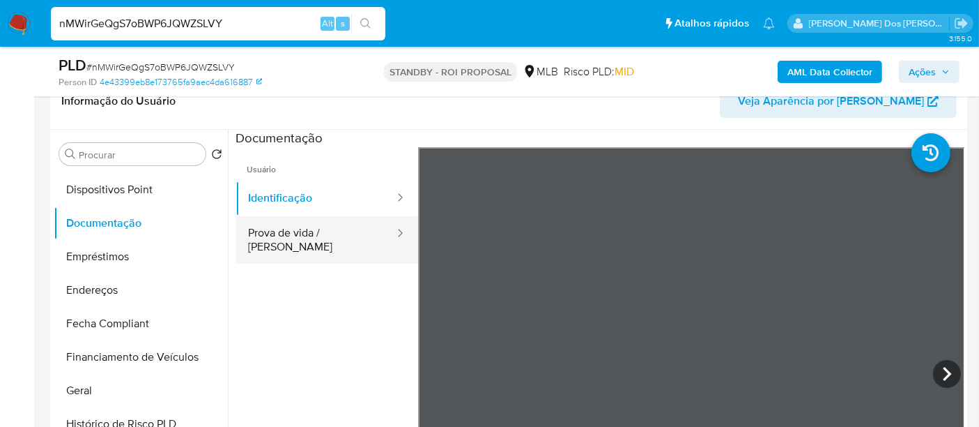
click at [245, 227] on button "Prova de vida / Selfie" at bounding box center [316, 239] width 160 height 47
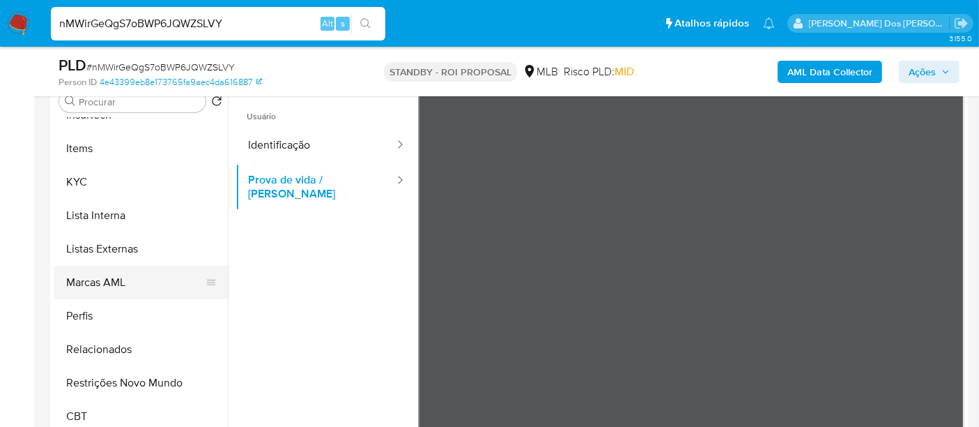
scroll to position [309, 0]
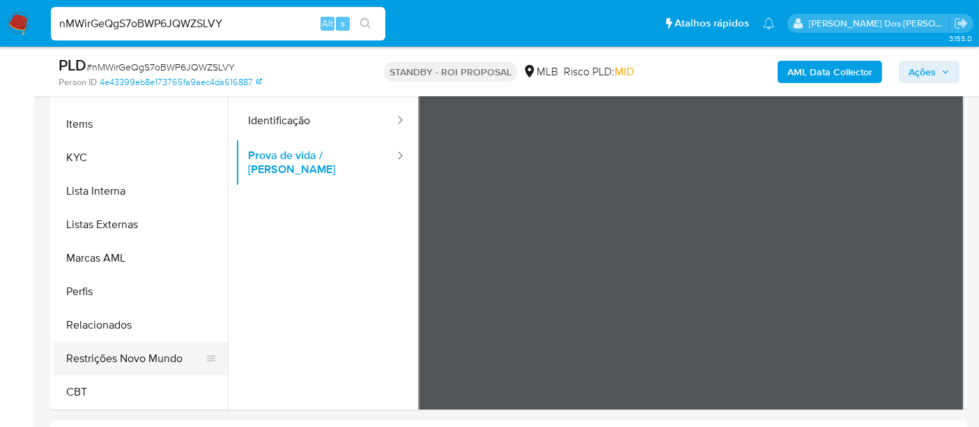
click at [154, 356] on button "Restrições Novo Mundo" at bounding box center [135, 358] width 163 height 33
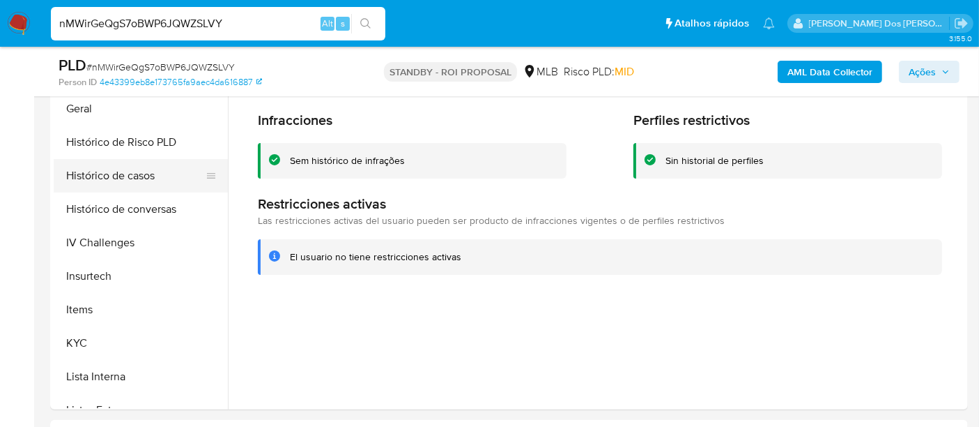
scroll to position [390, 0]
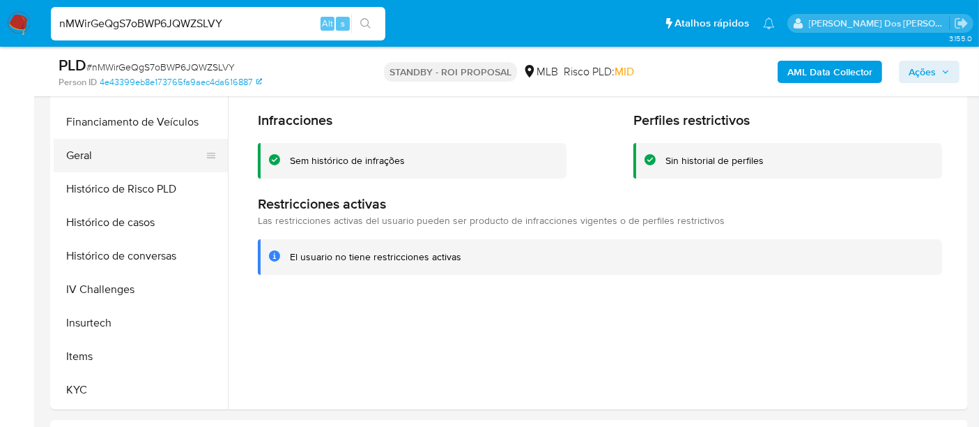
click at [87, 154] on button "Geral" at bounding box center [135, 155] width 163 height 33
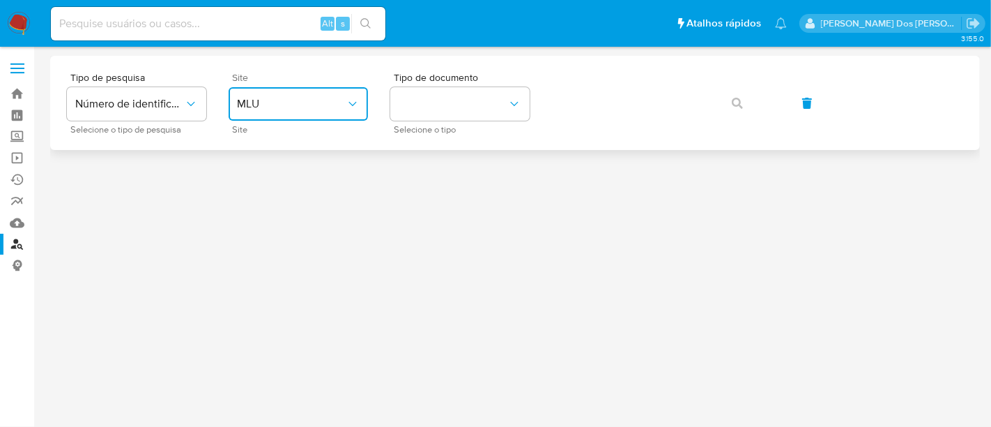
click at [294, 119] on button "MLU" at bounding box center [298, 103] width 139 height 33
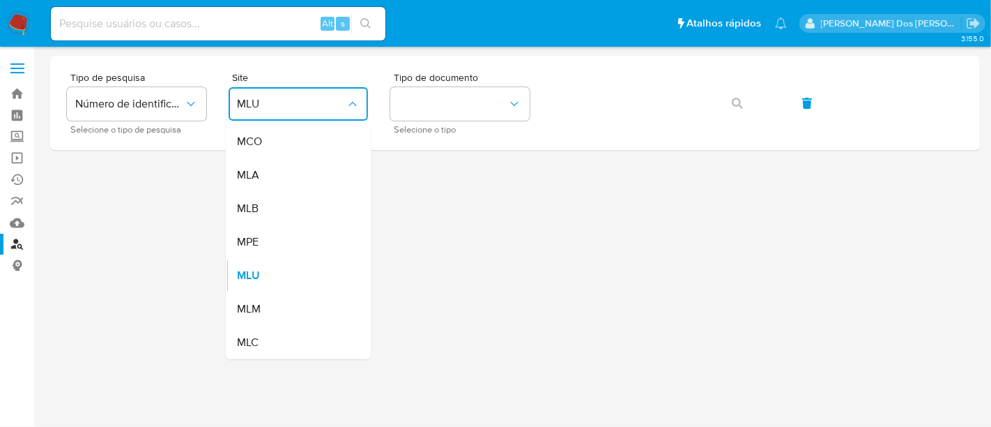
click at [282, 201] on div "MLB" at bounding box center [294, 208] width 114 height 33
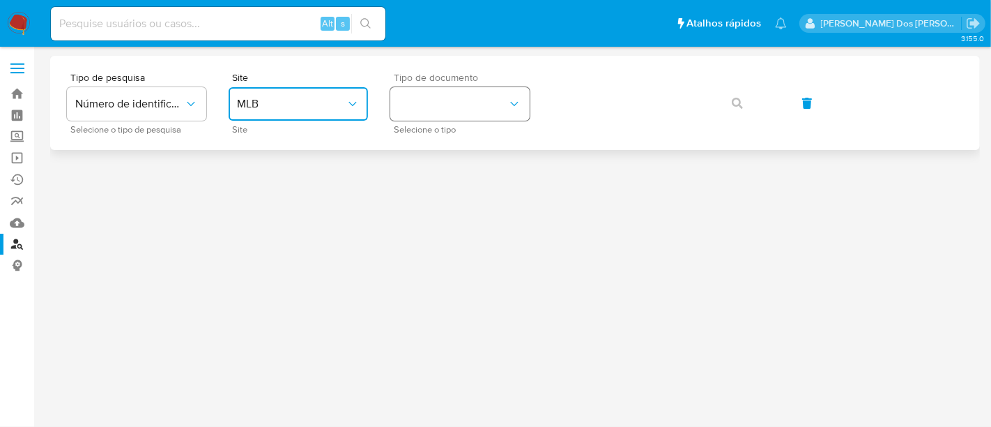
click at [507, 106] on icon "identificationType" at bounding box center [514, 104] width 14 height 14
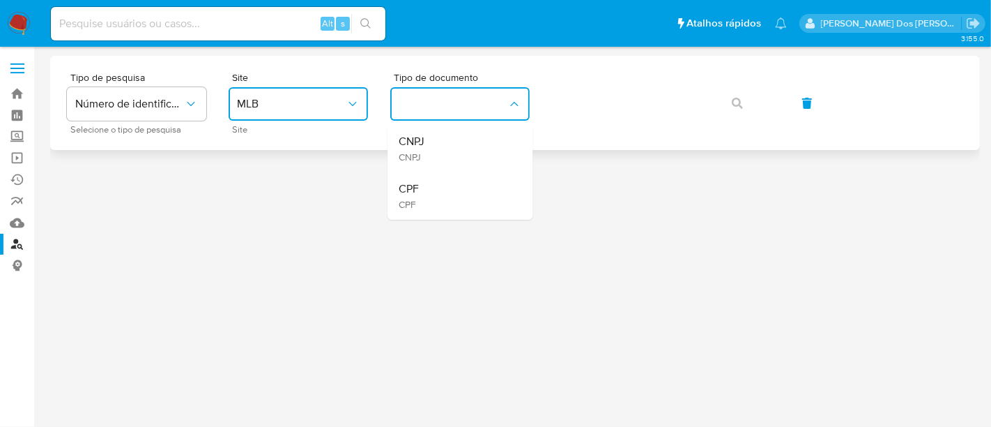
drag, startPoint x: 474, startPoint y: 185, endPoint x: 622, endPoint y: 123, distance: 160.0
click at [476, 185] on div "CPF CPF" at bounding box center [456, 195] width 114 height 47
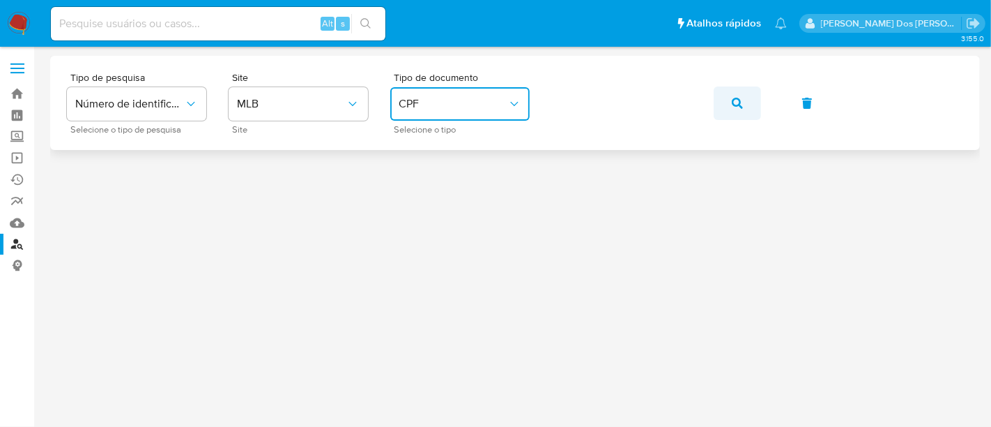
click at [749, 102] on button "button" at bounding box center [737, 102] width 47 height 33
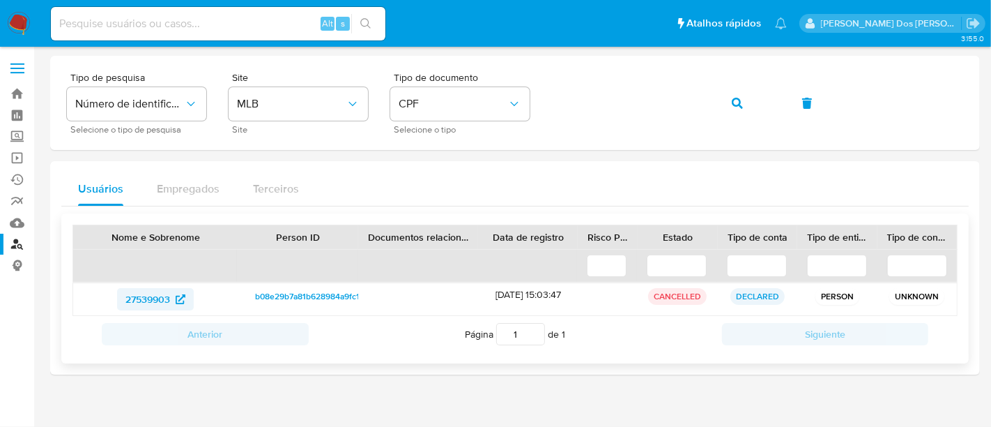
click at [163, 292] on span "27539903" at bounding box center [147, 299] width 45 height 22
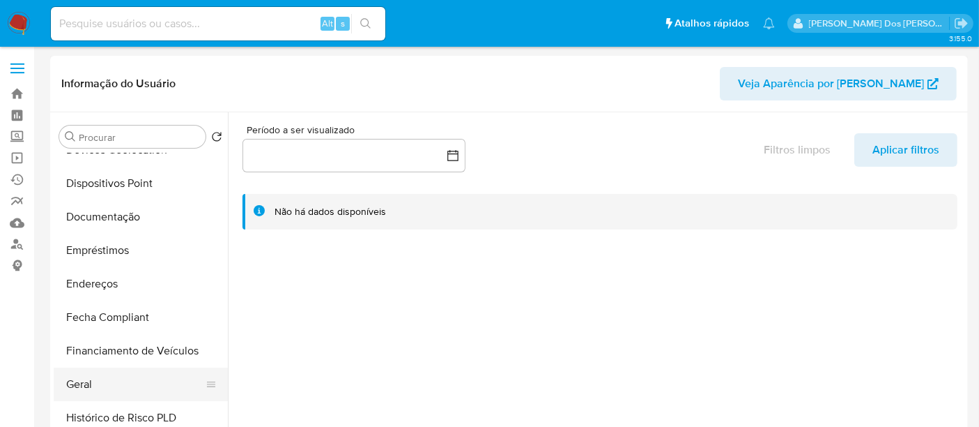
select select "10"
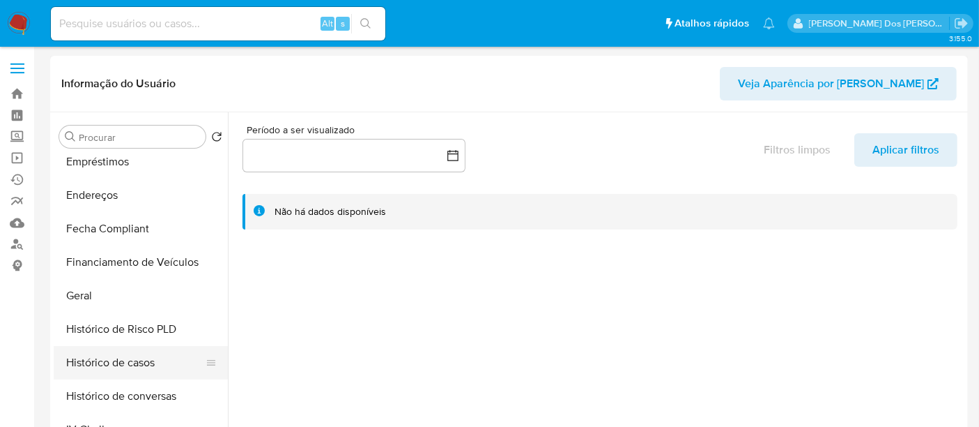
click at [130, 366] on button "Histórico de casos" at bounding box center [135, 362] width 163 height 33
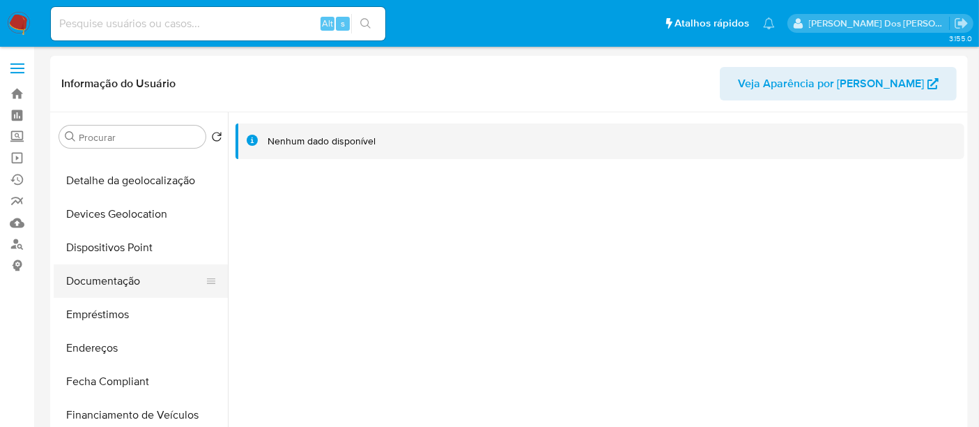
scroll to position [155, 0]
click at [93, 296] on button "Documentação" at bounding box center [135, 282] width 163 height 33
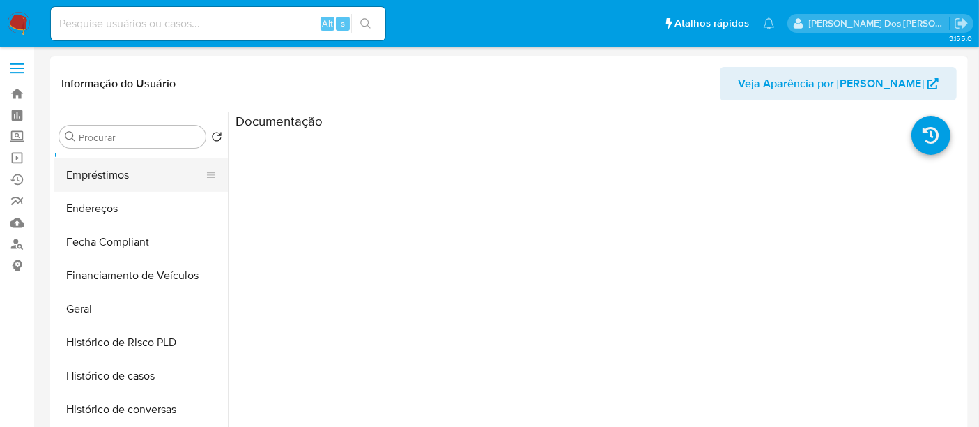
scroll to position [232, 0]
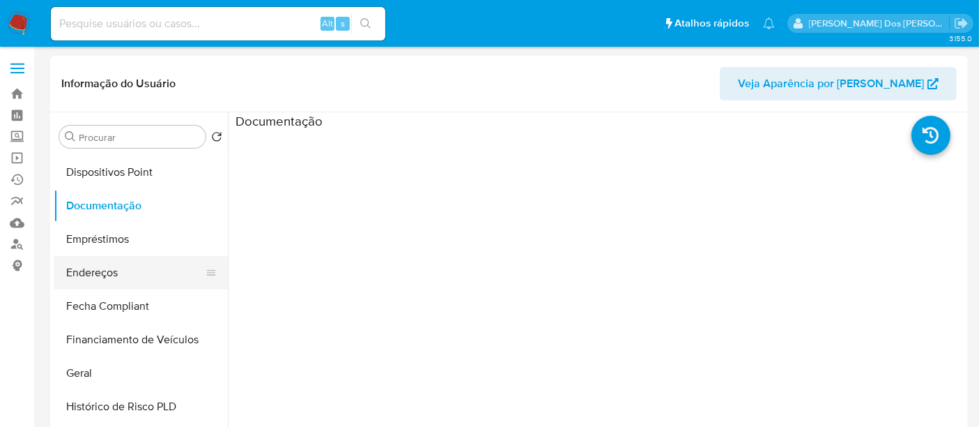
click at [100, 280] on button "Endereços" at bounding box center [135, 272] width 163 height 33
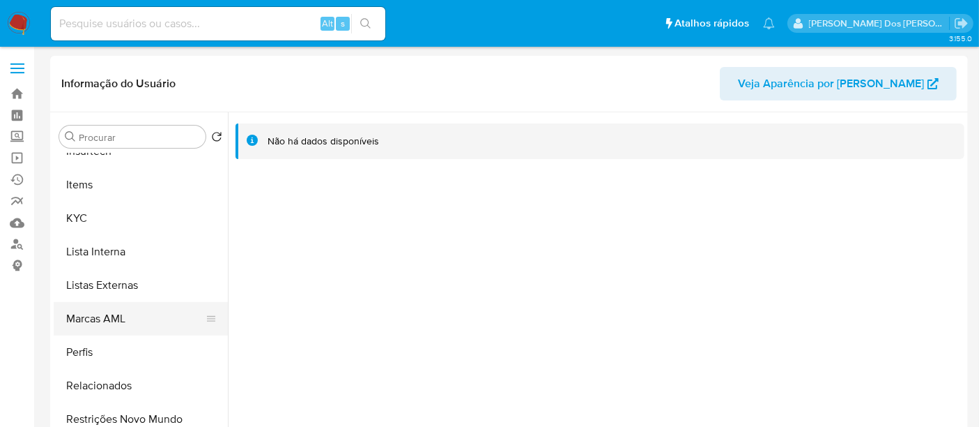
scroll to position [622, 0]
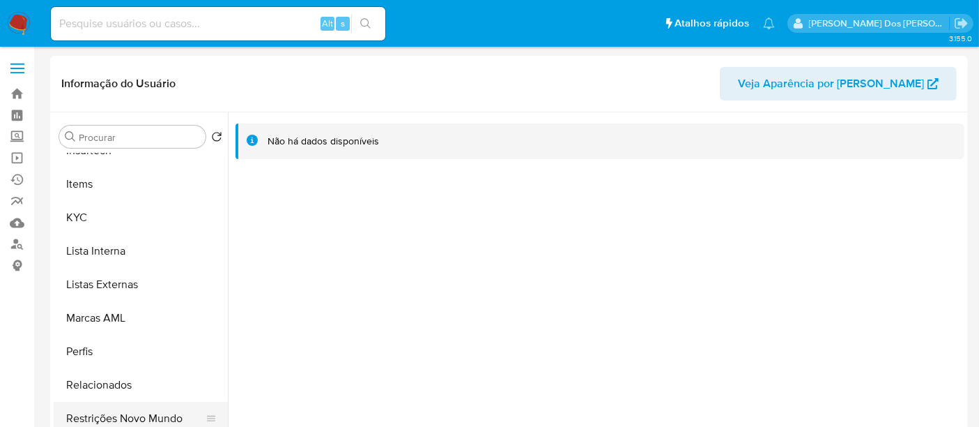
click at [161, 413] on button "Restrições Novo Mundo" at bounding box center [135, 418] width 163 height 33
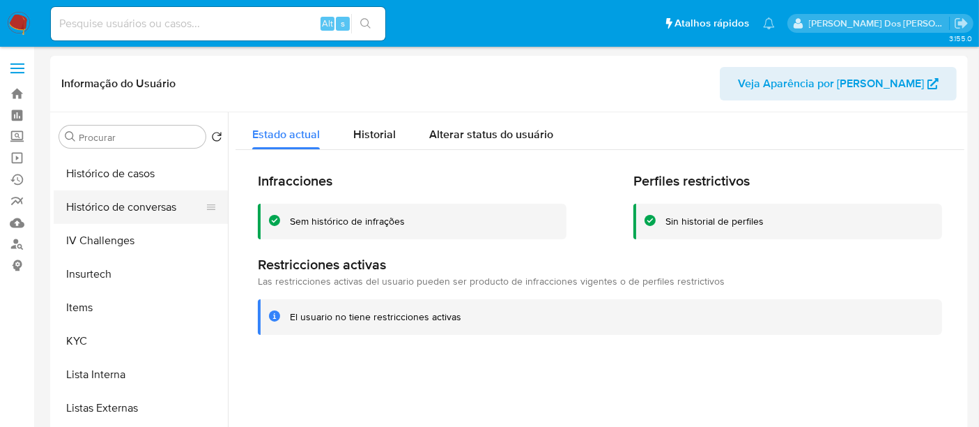
scroll to position [390, 0]
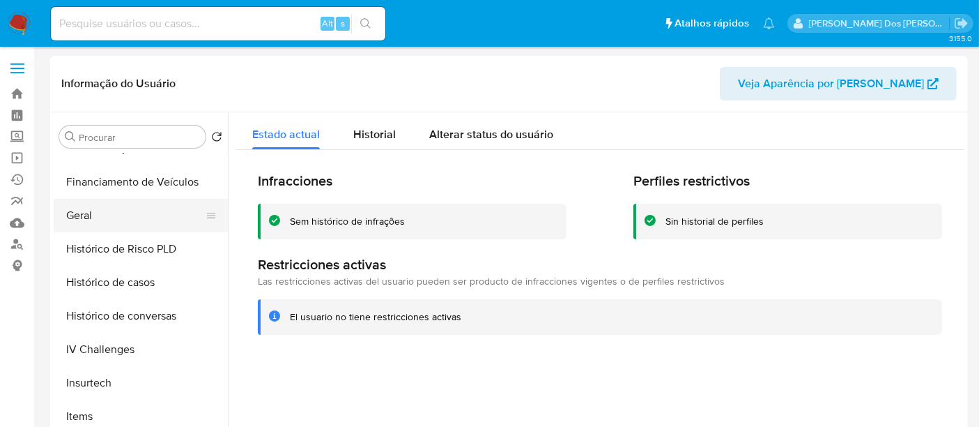
click at [78, 215] on button "Geral" at bounding box center [135, 215] width 163 height 33
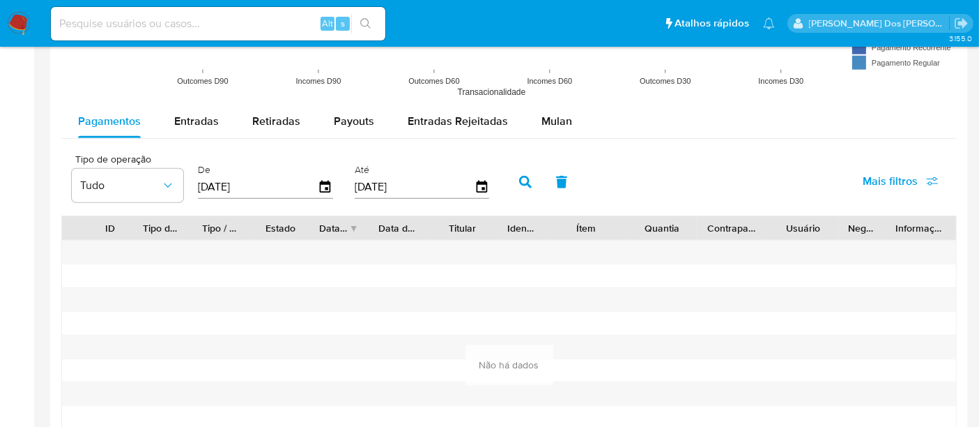
scroll to position [1161, 0]
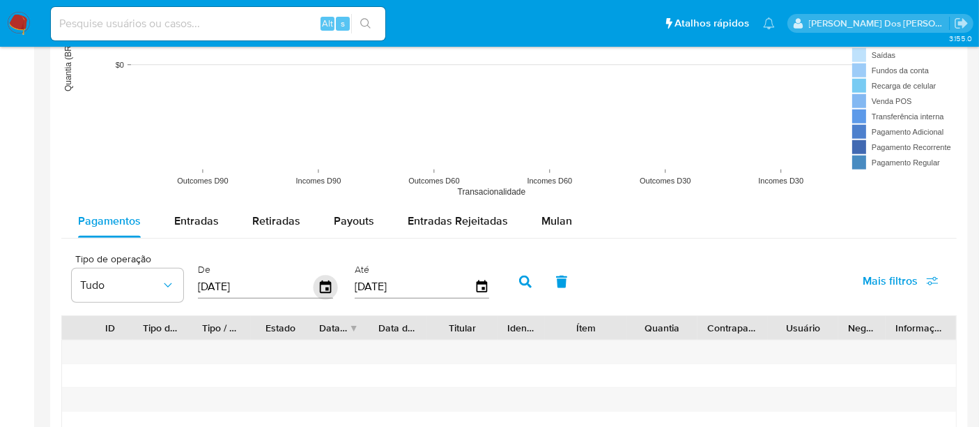
click at [320, 284] on icon "button" at bounding box center [326, 287] width 24 height 24
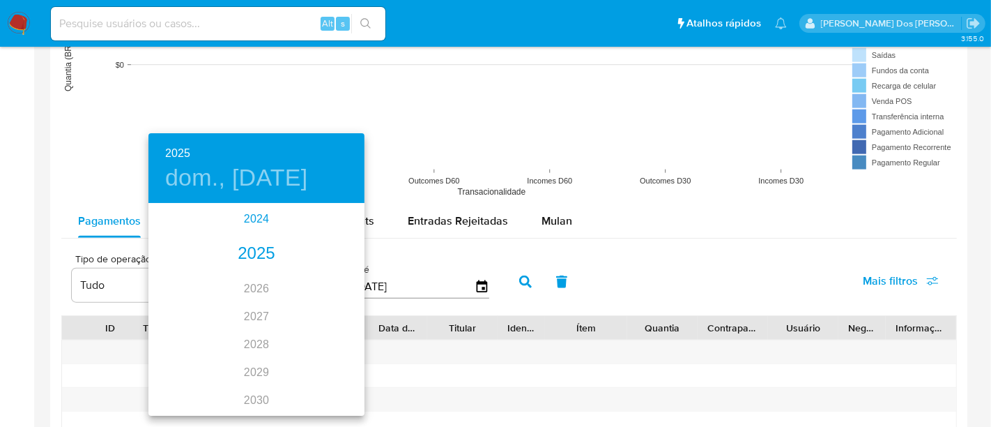
click at [247, 227] on div "2024" at bounding box center [256, 219] width 216 height 28
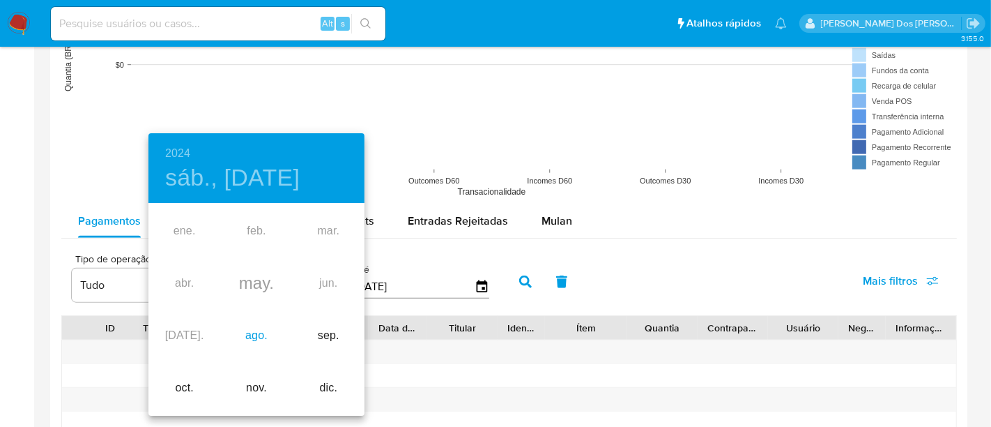
click at [256, 331] on div "ago." at bounding box center [256, 335] width 72 height 52
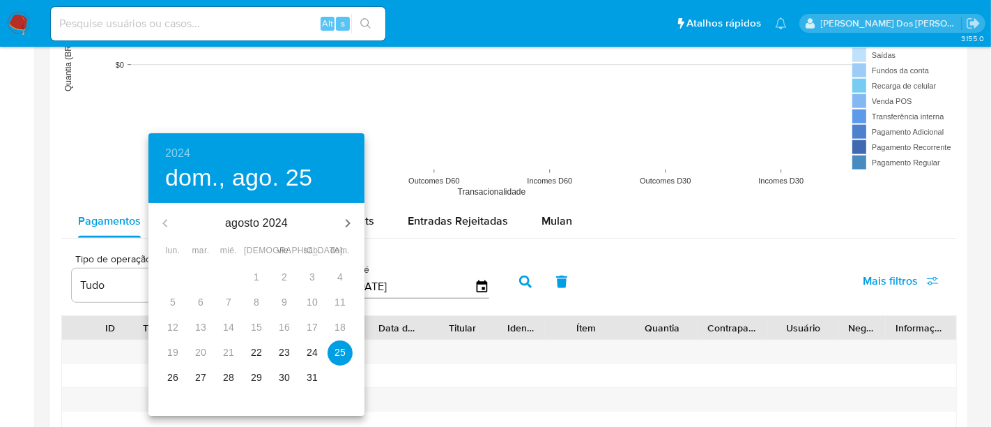
click at [257, 351] on p "22" at bounding box center [256, 352] width 11 height 14
type input "22/08/2024"
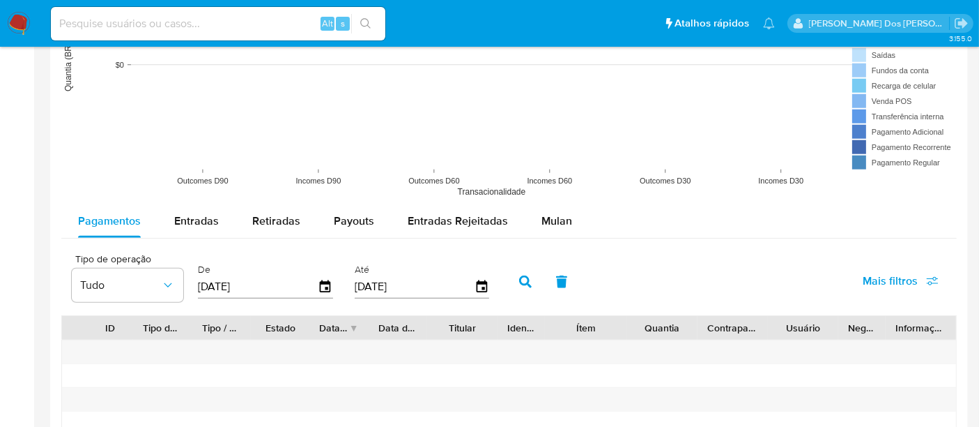
click at [510, 280] on button "button" at bounding box center [525, 281] width 36 height 33
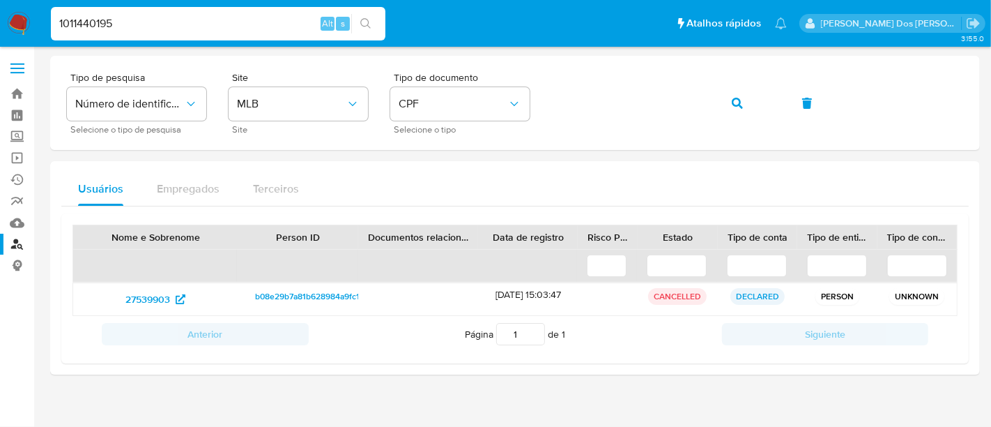
type input "1011440195"
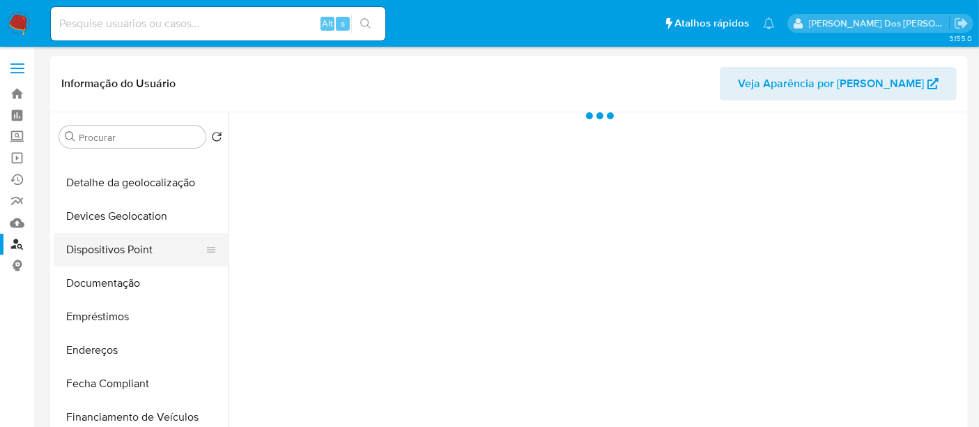
scroll to position [309, 0]
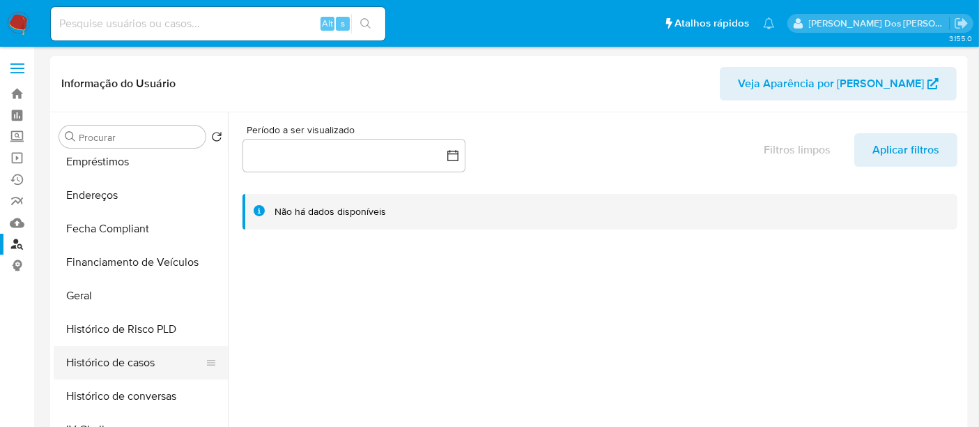
click at [127, 355] on button "Histórico de casos" at bounding box center [135, 362] width 163 height 33
select select "10"
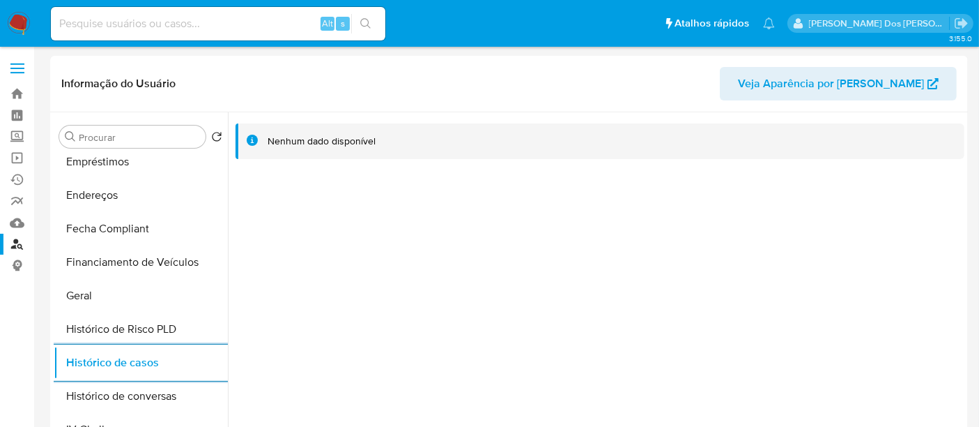
click at [239, 27] on input at bounding box center [218, 24] width 335 height 18
paste input "279823740"
type input "279823740"
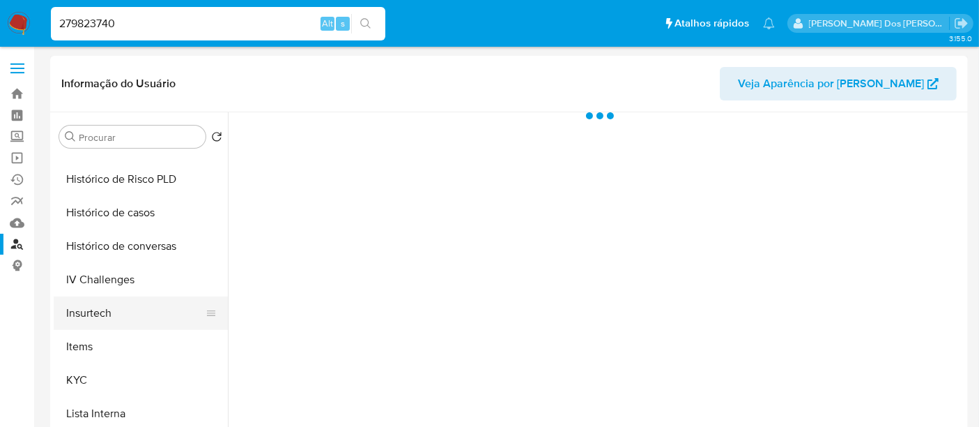
scroll to position [464, 0]
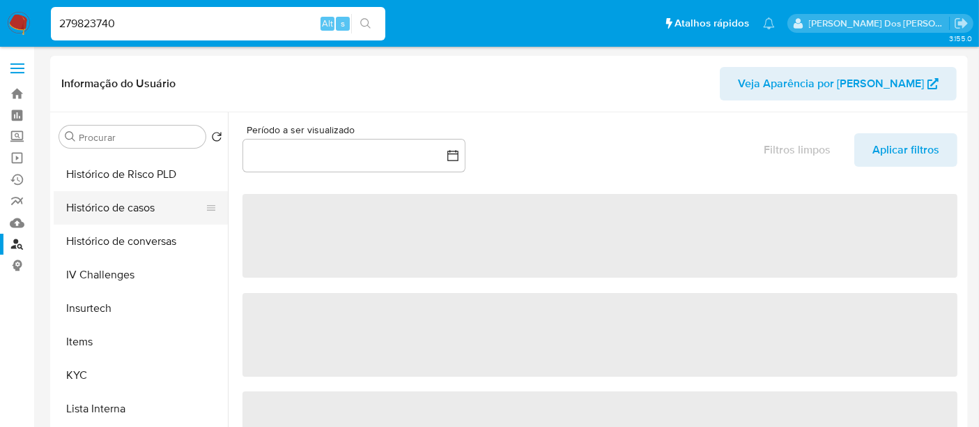
select select "10"
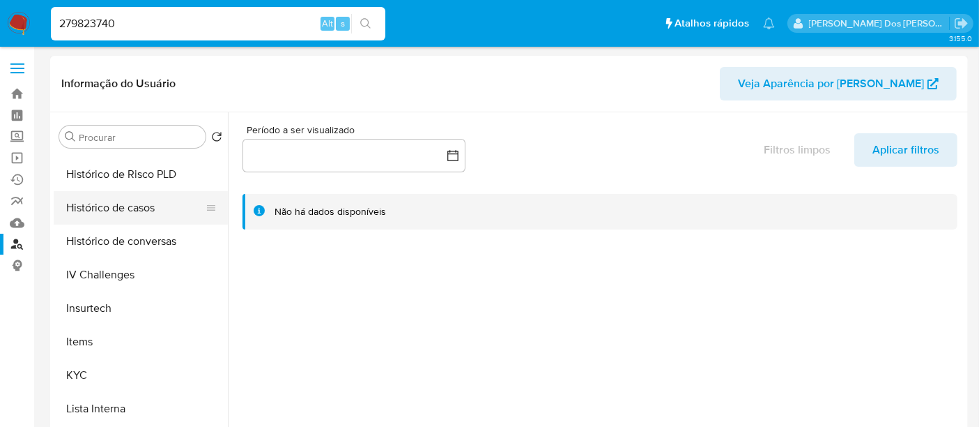
click at [125, 215] on button "Histórico de casos" at bounding box center [135, 207] width 163 height 33
